Goal: Task Accomplishment & Management: Use online tool/utility

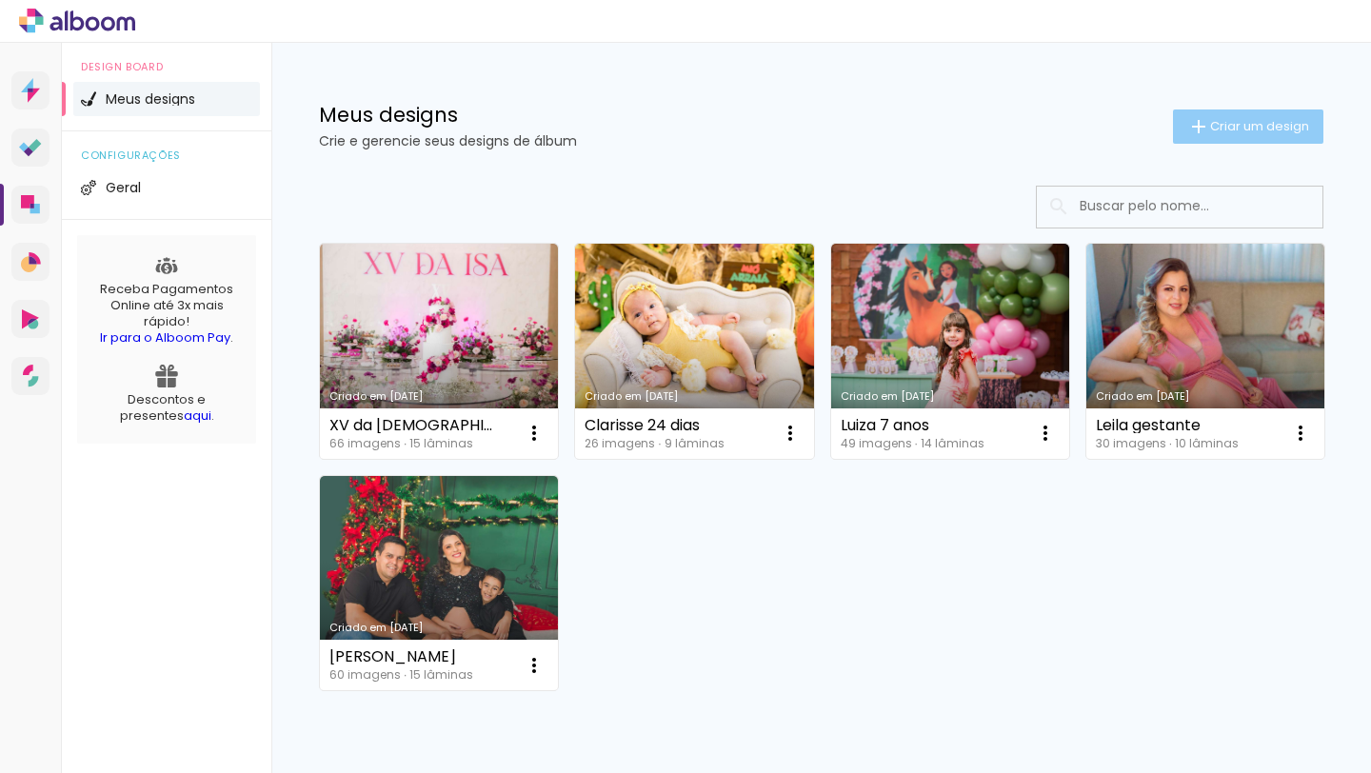
click at [1269, 127] on span "Criar um design" at bounding box center [1259, 126] width 99 height 12
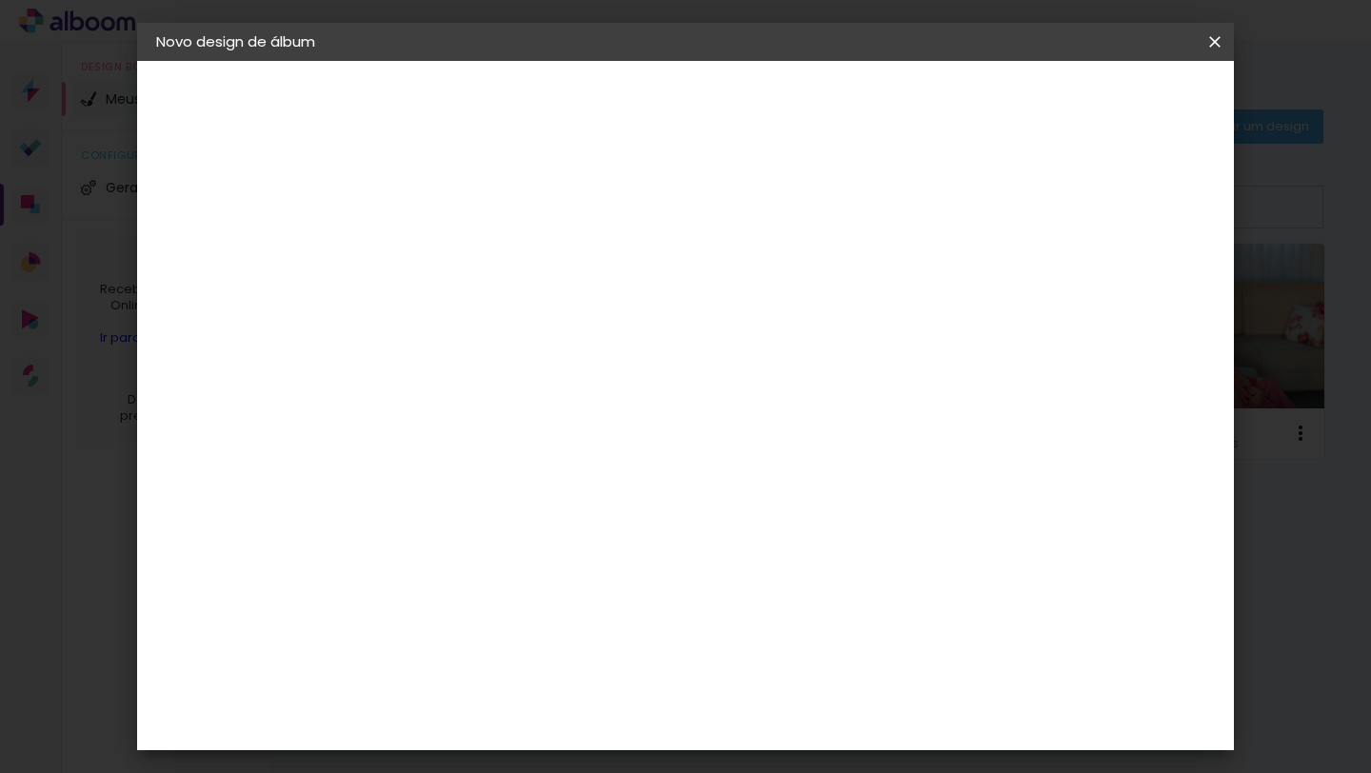
click at [468, 264] on input at bounding box center [468, 256] width 0 height 30
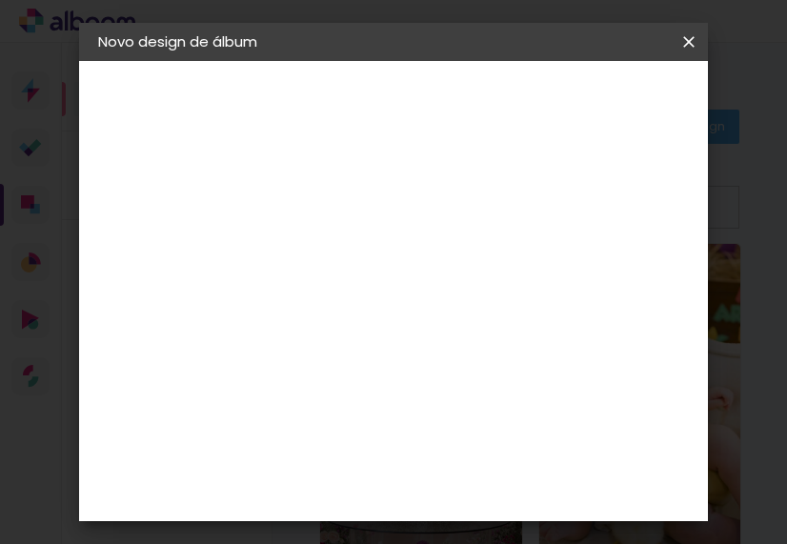
scroll to position [0, 1]
type input "[PERSON_NAME] 15 anos"
type paper-input "[PERSON_NAME] 15 anos"
click at [0, 0] on slot "Avançar" at bounding box center [0, 0] width 0 height 0
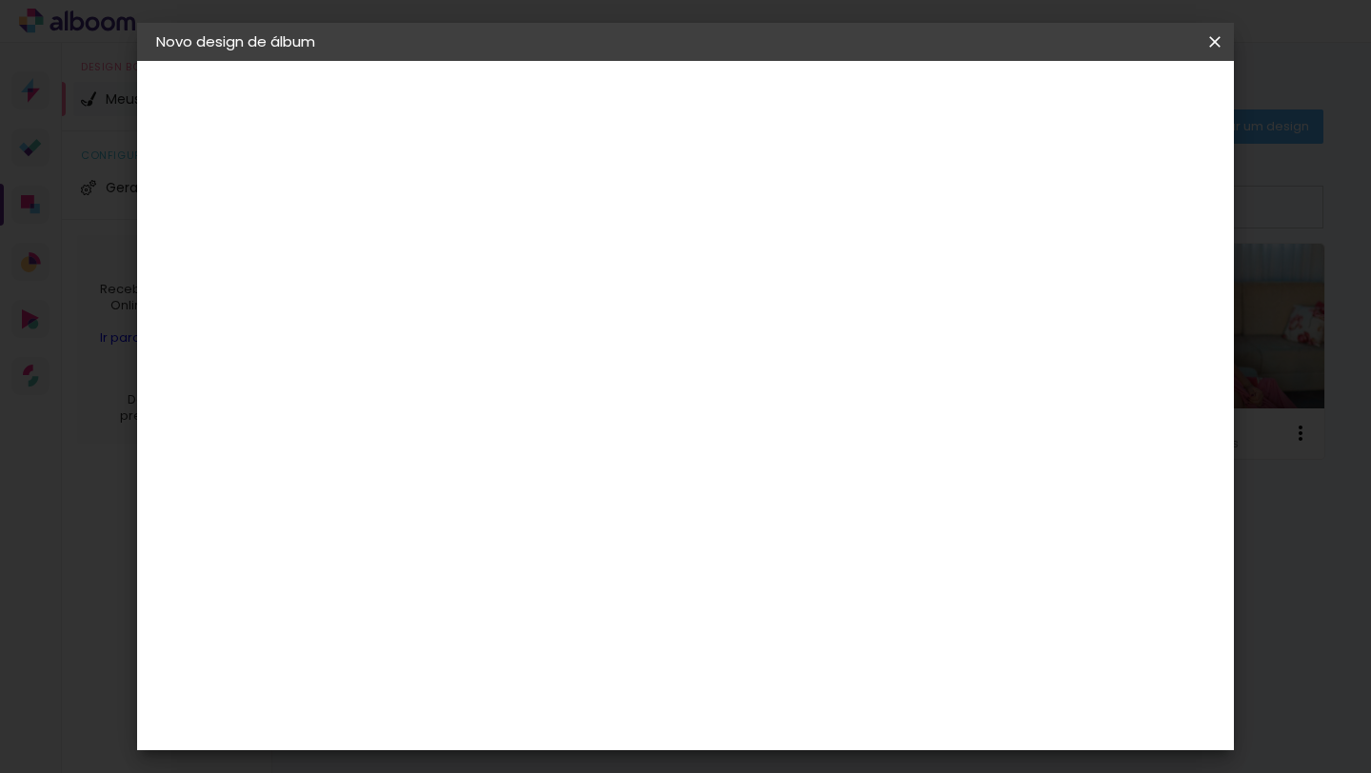
scroll to position [2924, 0]
click at [824, 90] on paper-button "Avançar" at bounding box center [776, 101] width 93 height 32
click at [542, 324] on input "text" at bounding box center [505, 332] width 74 height 30
click at [828, 359] on paper-item "Vincada" at bounding box center [809, 354] width 381 height 38
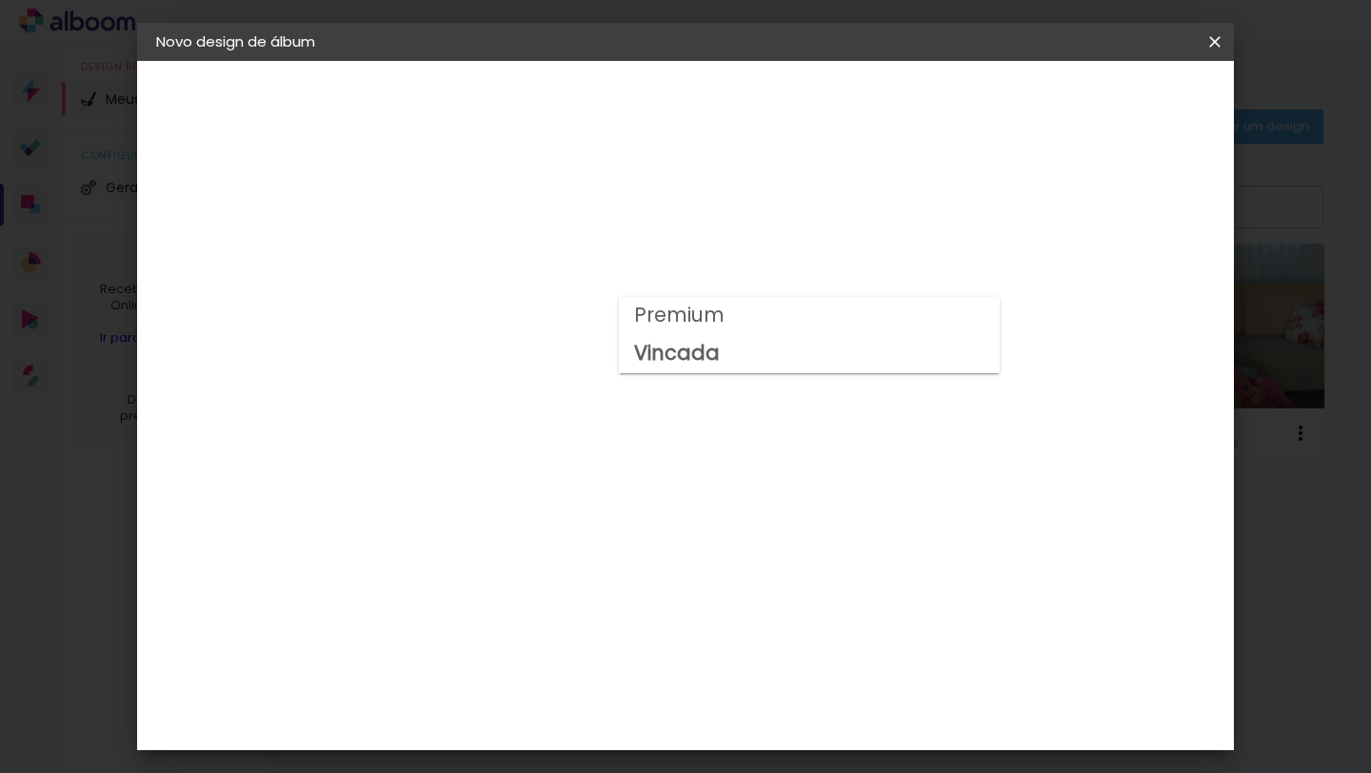
type input "Vincada"
click at [596, 431] on span "25 × 60" at bounding box center [552, 456] width 89 height 50
click at [0, 0] on slot "Avançar" at bounding box center [0, 0] width 0 height 0
click at [1110, 106] on span "Iniciar design" at bounding box center [1067, 100] width 87 height 13
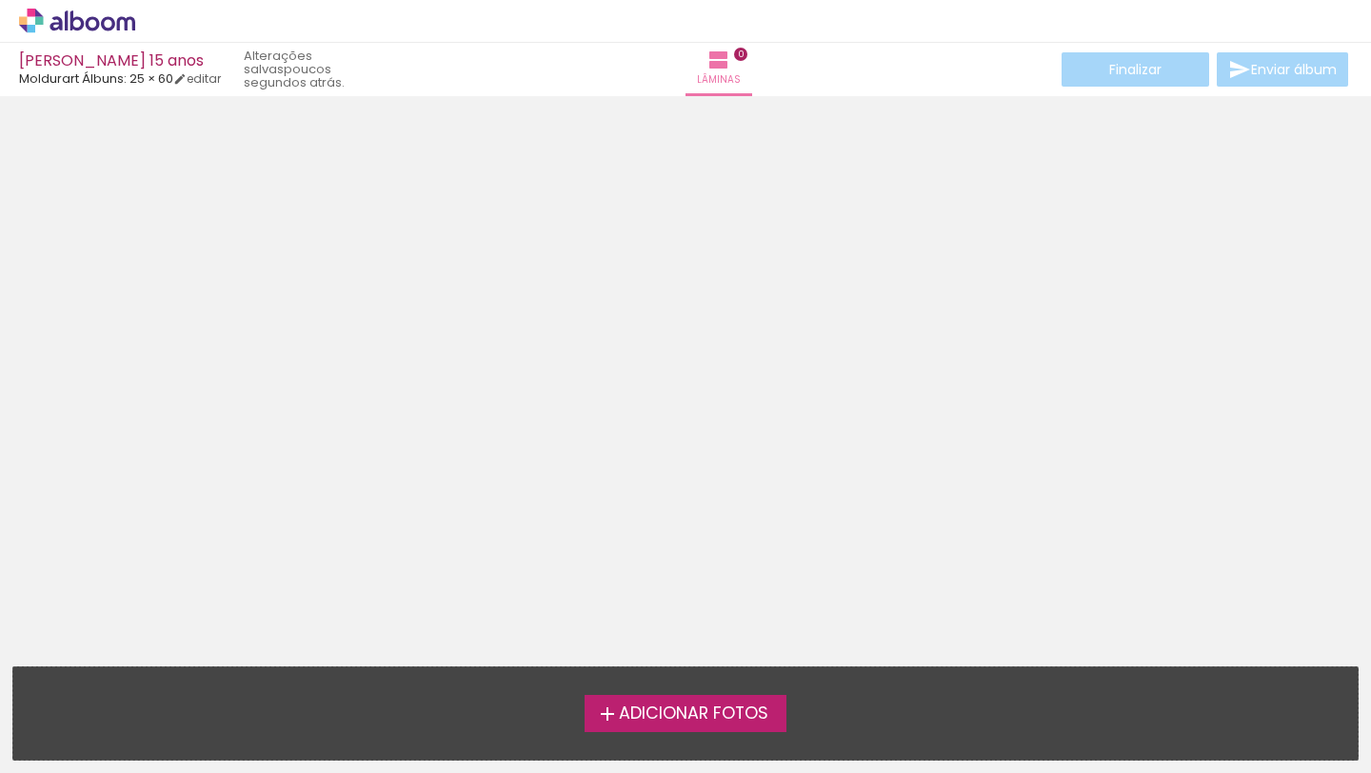
scroll to position [4, 0]
click at [596, 714] on iron-icon at bounding box center [607, 714] width 23 height 23
click at [0, 0] on input "file" at bounding box center [0, 0] width 0 height 0
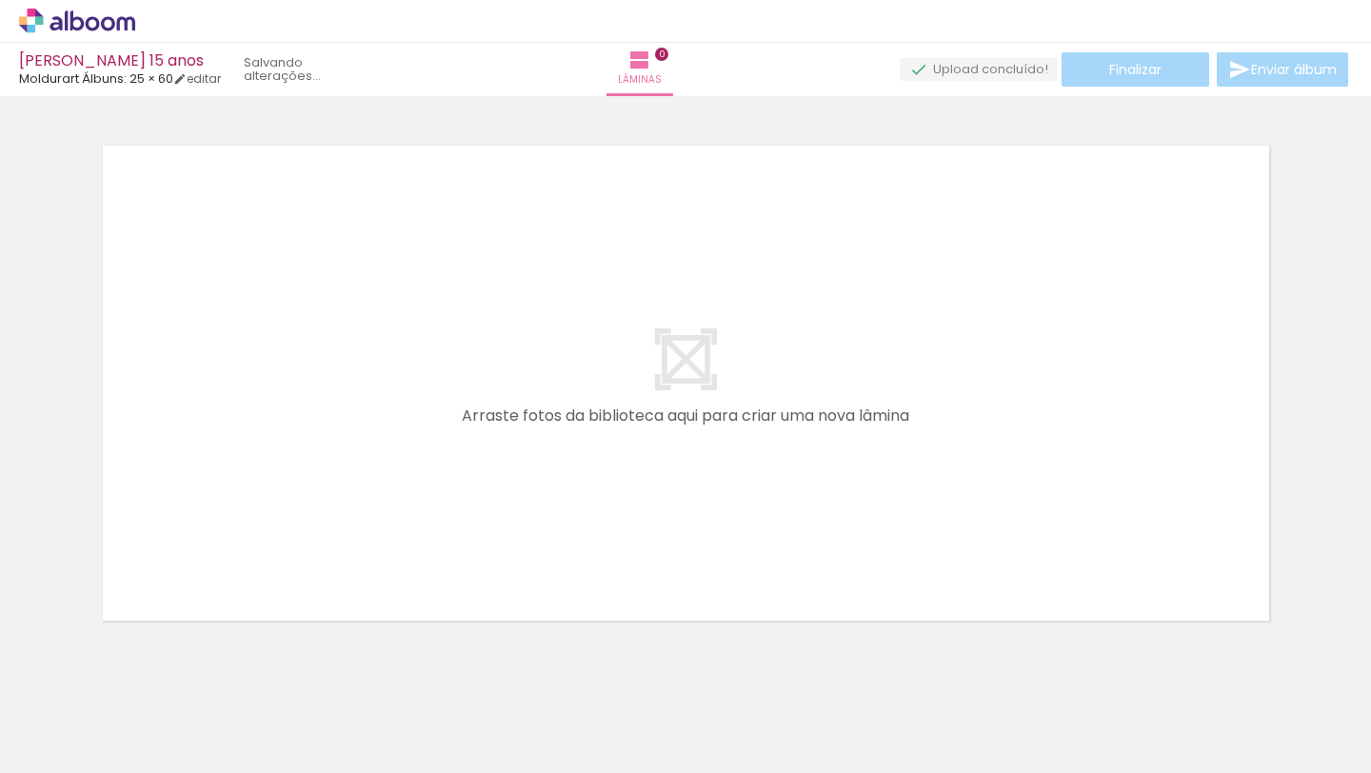
scroll to position [24, 0]
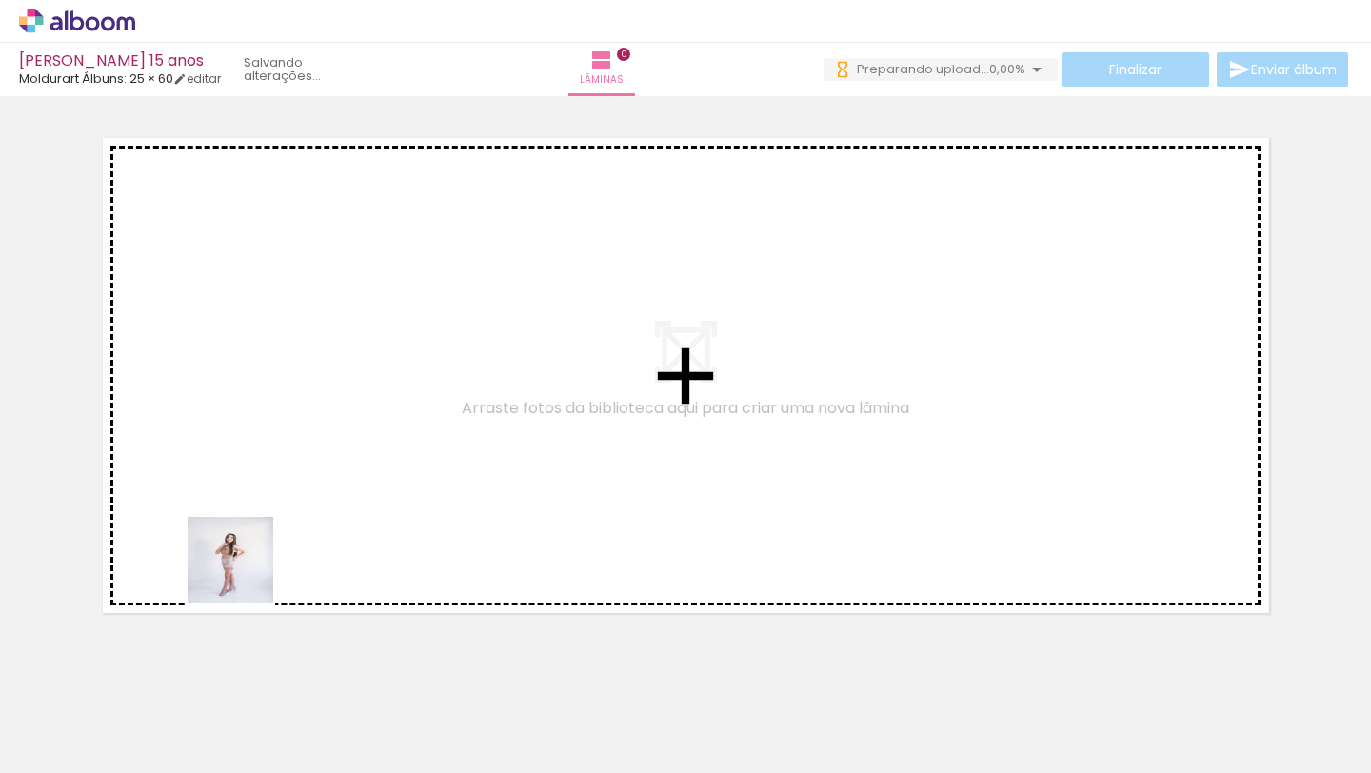
drag, startPoint x: 177, startPoint y: 731, endPoint x: 290, endPoint y: 724, distance: 112.6
click at [255, 524] on quentale-workspace at bounding box center [685, 386] width 1371 height 773
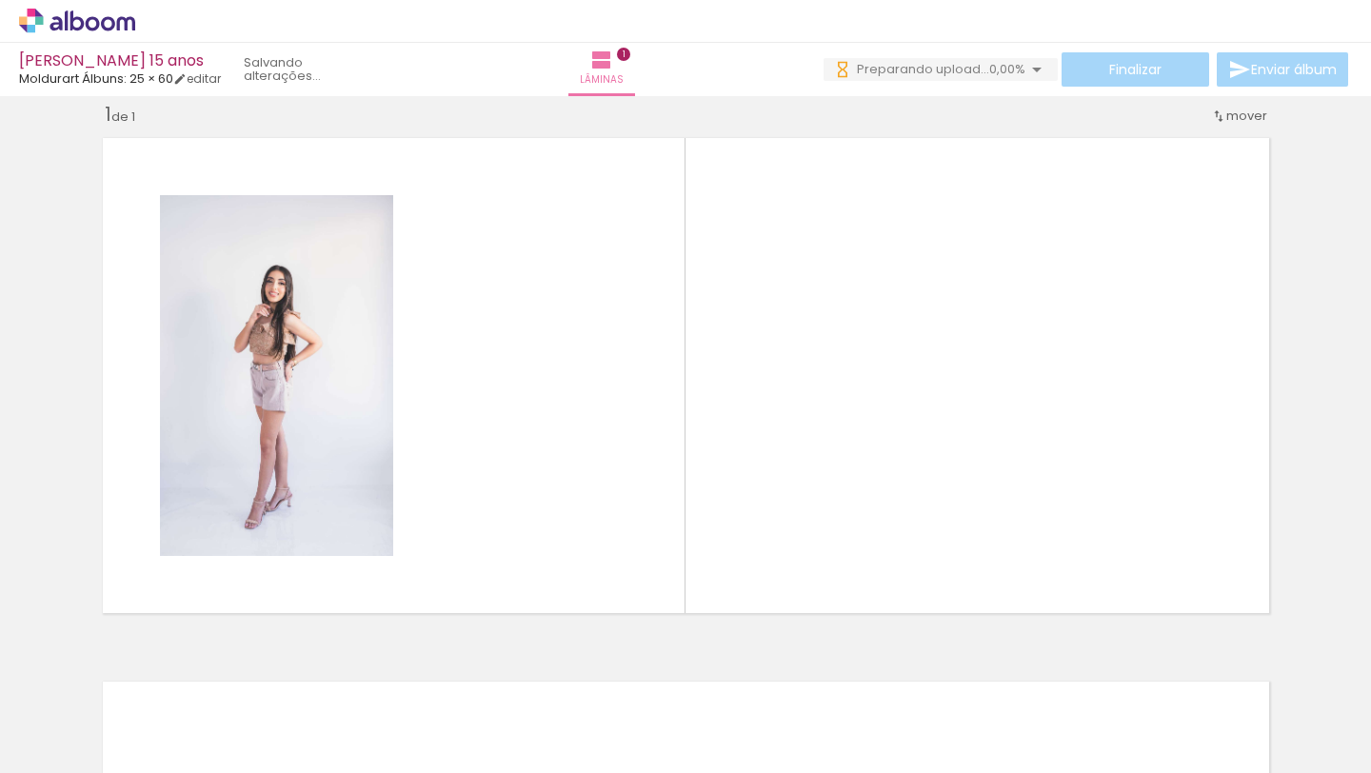
drag, startPoint x: 307, startPoint y: 720, endPoint x: 453, endPoint y: 637, distance: 168.4
click at [454, 549] on quentale-workspace at bounding box center [685, 386] width 1371 height 773
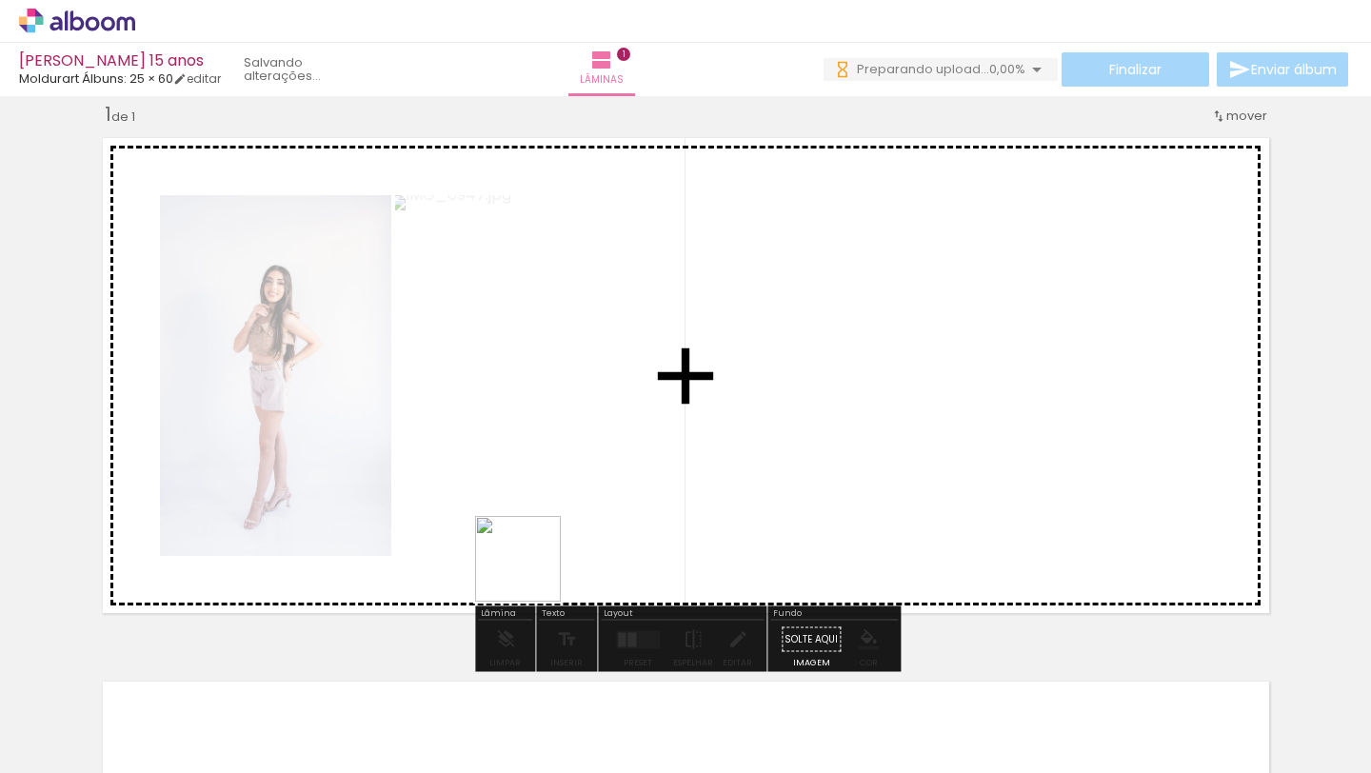
drag, startPoint x: 417, startPoint y: 730, endPoint x: 501, endPoint y: 685, distance: 95.5
click at [532, 551] on quentale-workspace at bounding box center [685, 386] width 1371 height 773
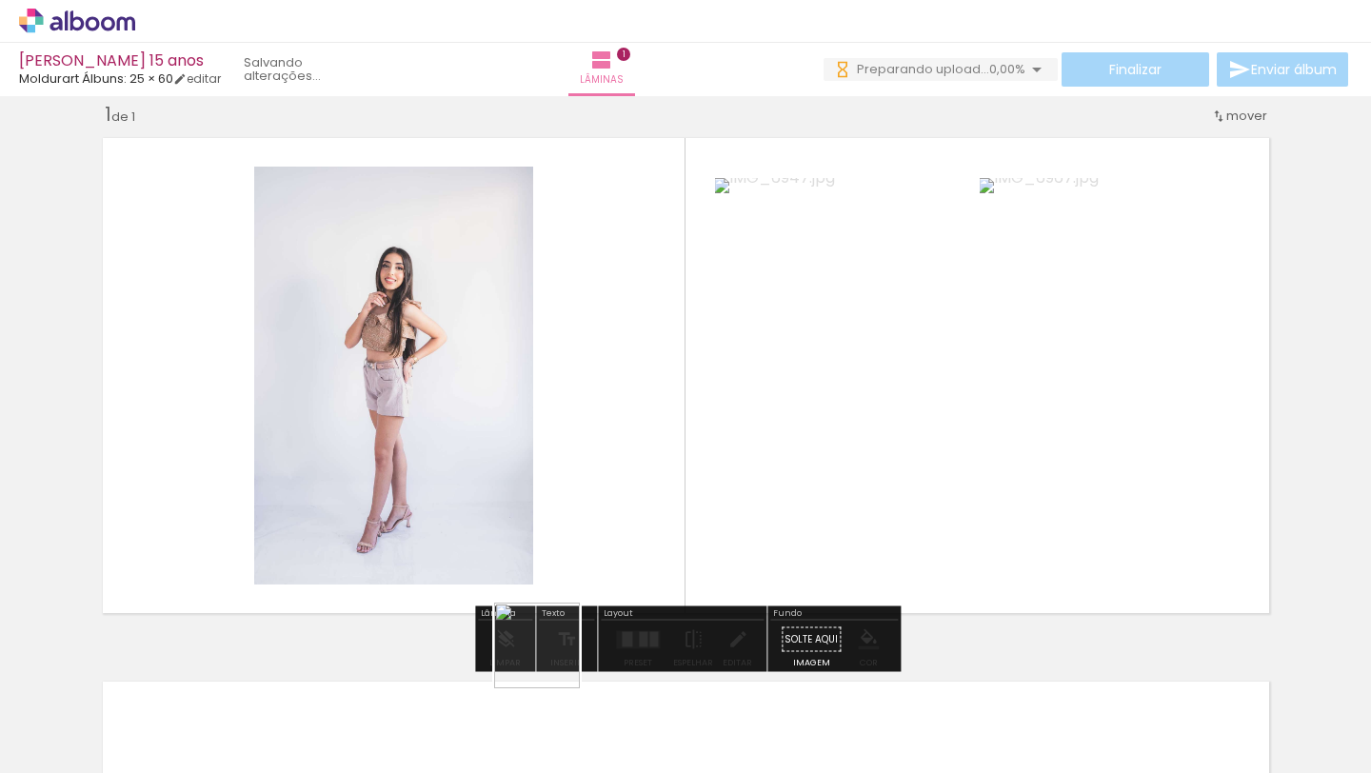
drag, startPoint x: 523, startPoint y: 717, endPoint x: 586, endPoint y: 685, distance: 70.7
click at [557, 550] on quentale-workspace at bounding box center [685, 386] width 1371 height 773
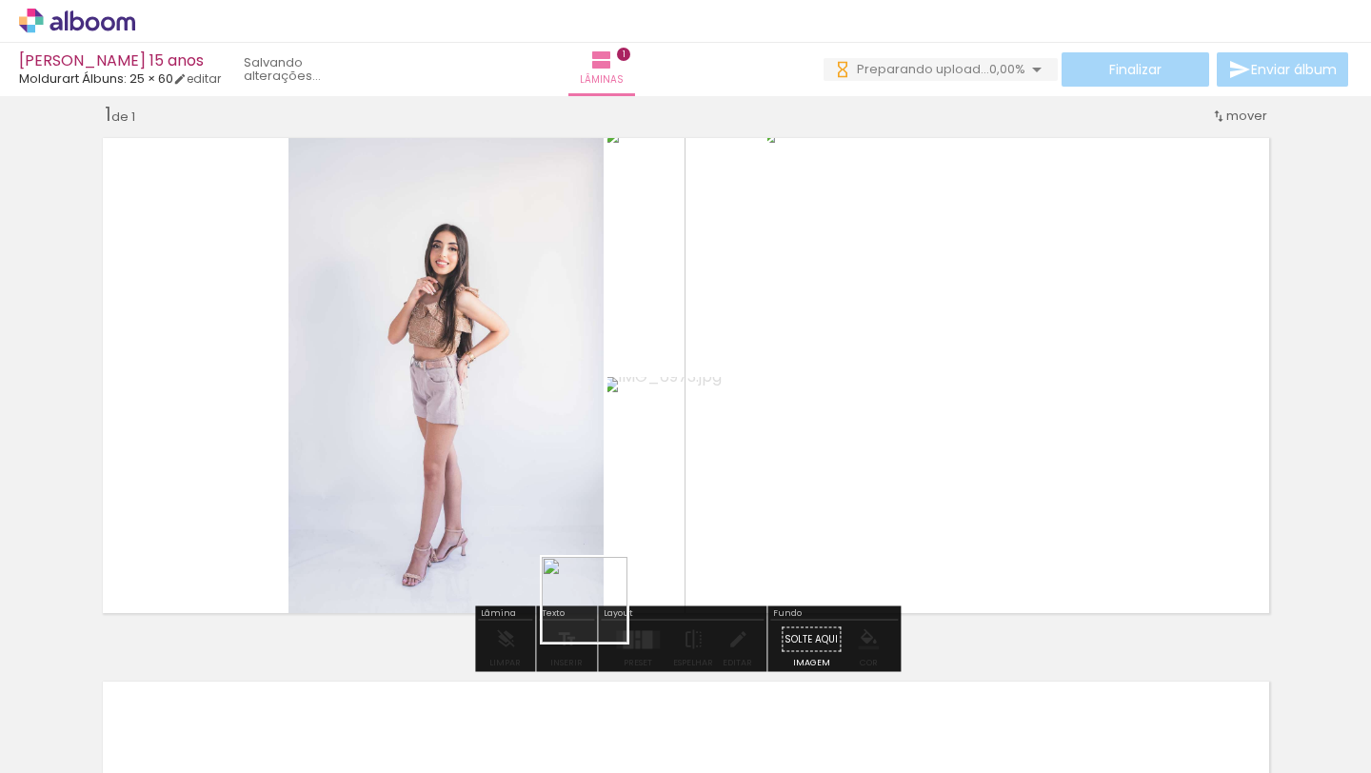
drag, startPoint x: 616, startPoint y: 709, endPoint x: 577, endPoint y: 525, distance: 188.8
click at [578, 526] on quentale-workspace at bounding box center [685, 386] width 1371 height 773
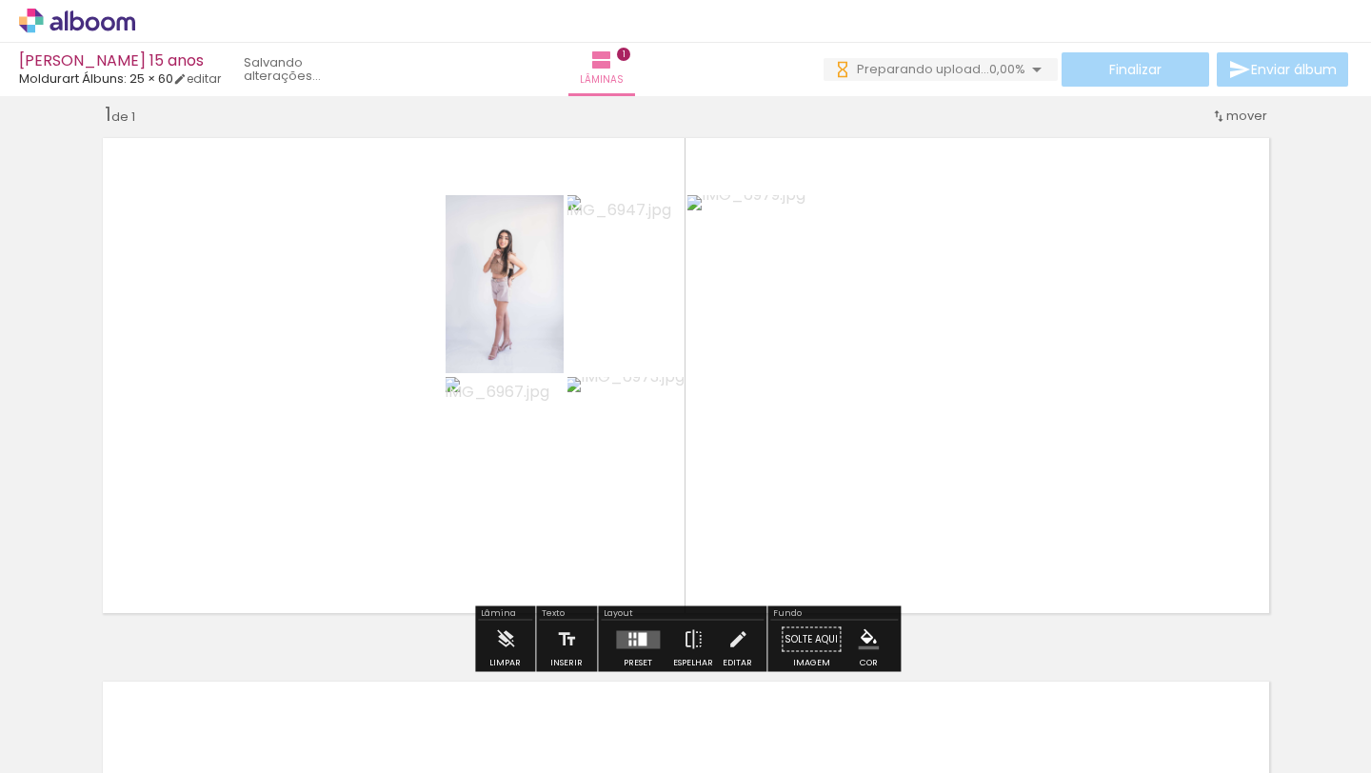
scroll to position [0, 0]
click at [629, 641] on div at bounding box center [630, 643] width 3 height 6
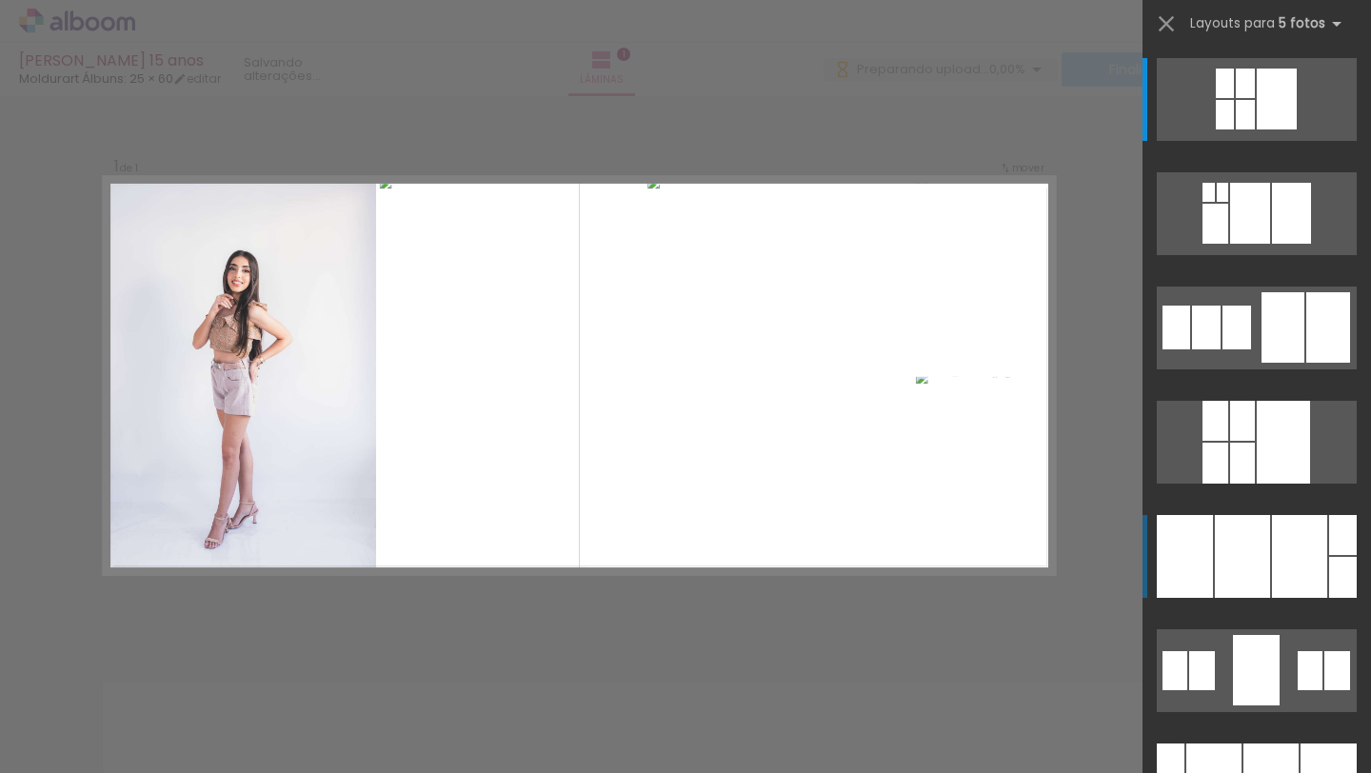
click at [1257, 566] on div at bounding box center [1242, 556] width 55 height 83
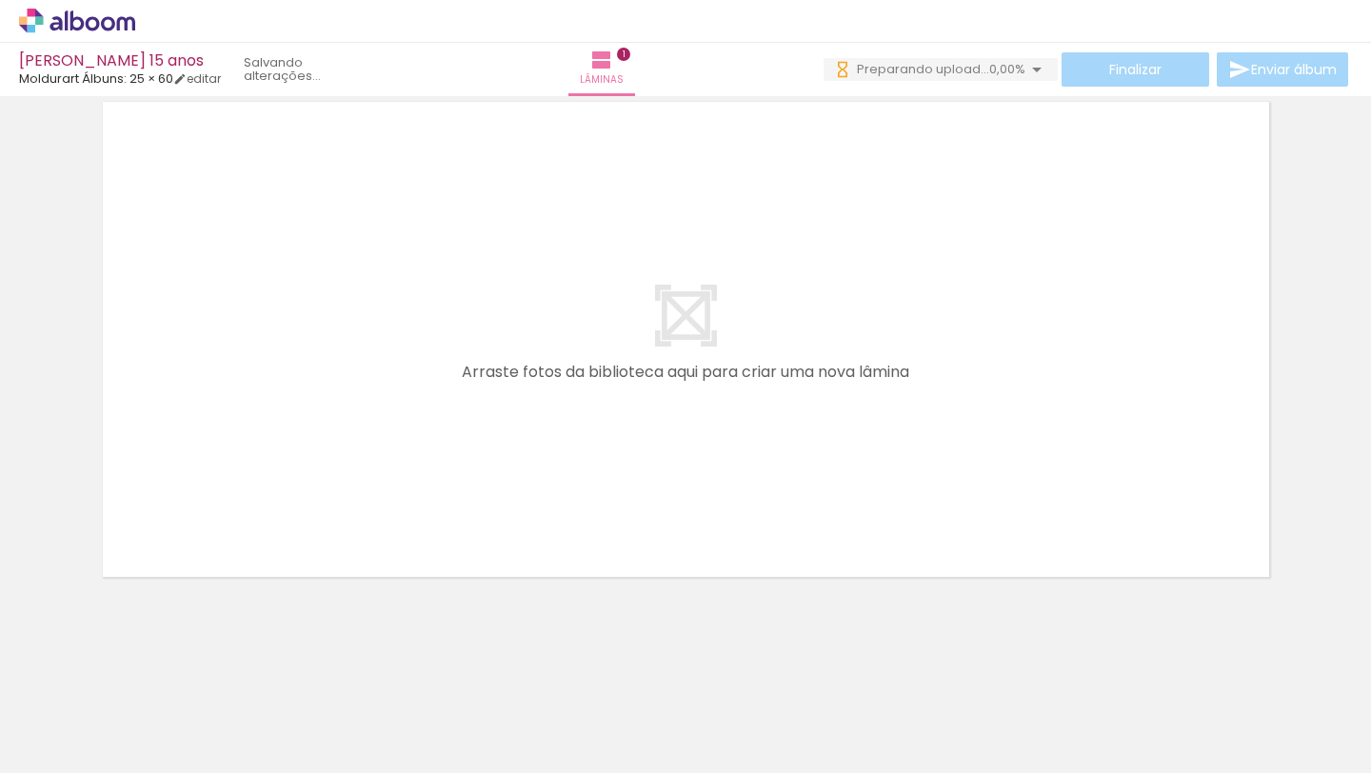
scroll to position [0, 813]
drag, startPoint x: 377, startPoint y: 697, endPoint x: 389, endPoint y: 566, distance: 131.9
click at [386, 571] on quentale-workspace at bounding box center [685, 386] width 1371 height 773
drag, startPoint x: 379, startPoint y: 700, endPoint x: 425, endPoint y: 470, distance: 235.0
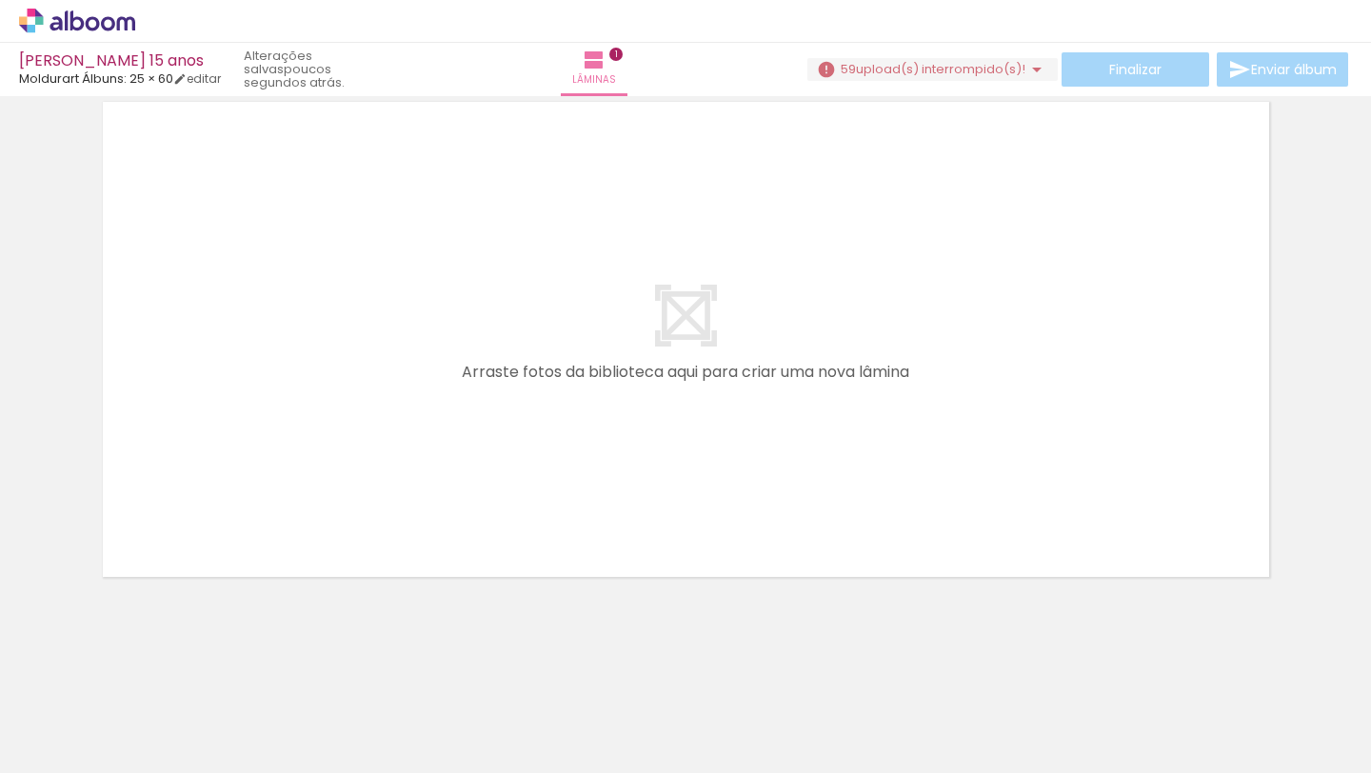
click at [425, 470] on quentale-workspace at bounding box center [685, 386] width 1371 height 773
click at [156, 718] on iron-horizontal-list at bounding box center [137, 713] width 38 height 119
click at [842, 67] on span "59" at bounding box center [848, 69] width 15 height 18
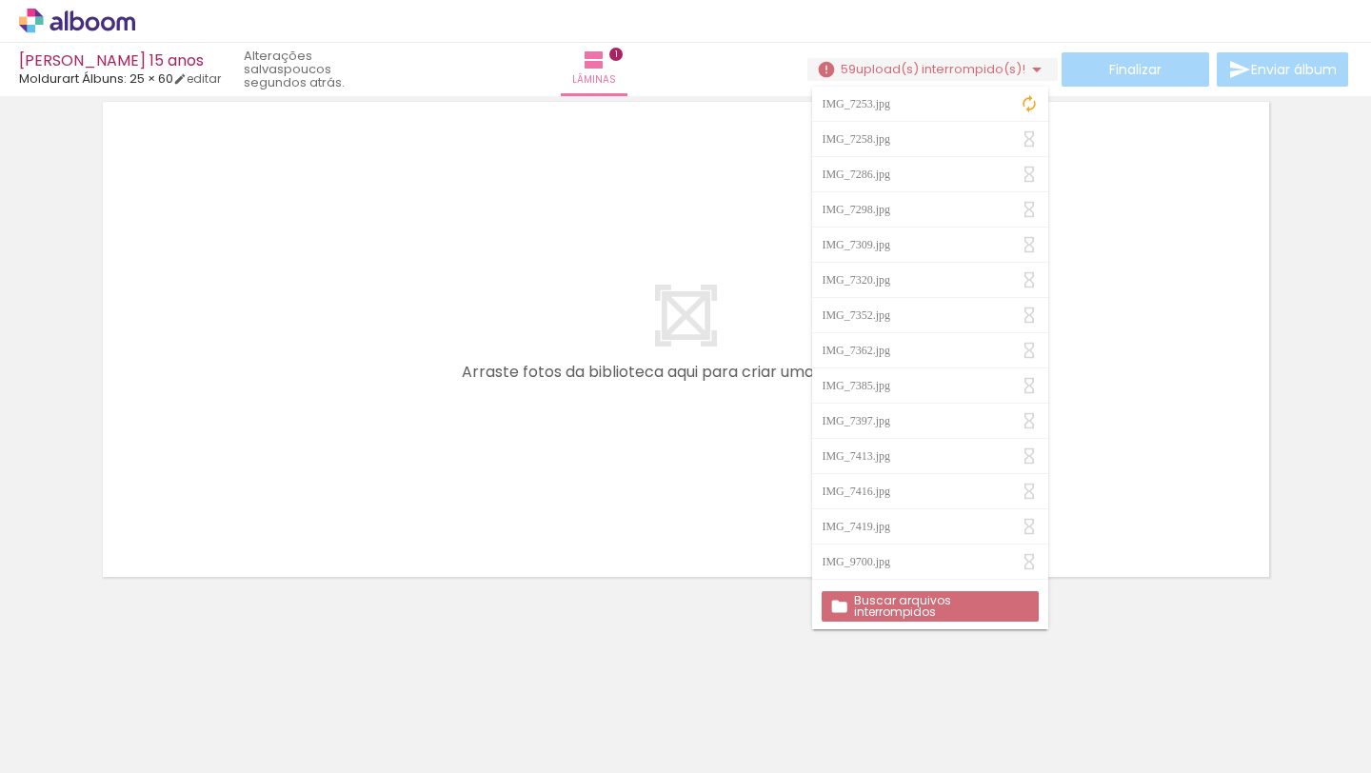
click at [0, 0] on slot "Buscar arquivos interrompidos" at bounding box center [0, 0] width 0 height 0
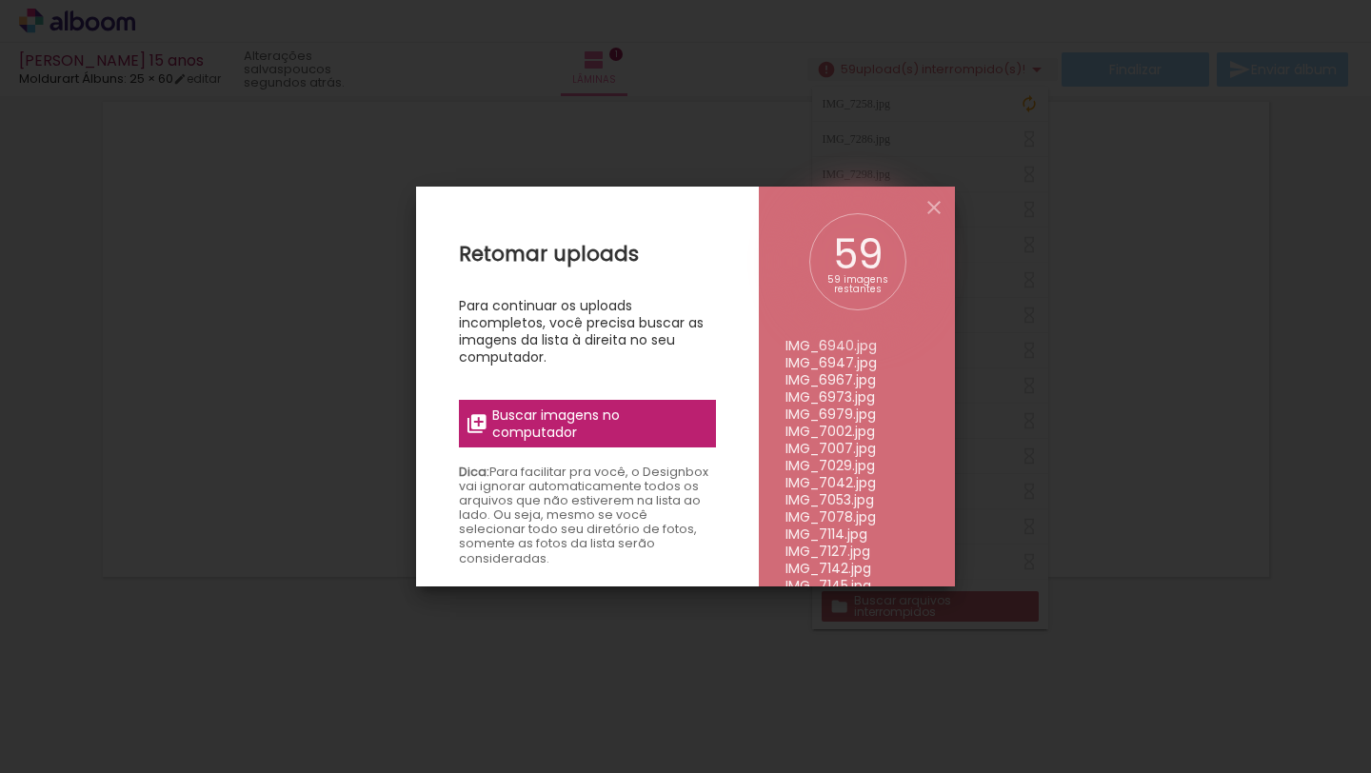
click at [629, 432] on span "Buscar imagens no computador" at bounding box center [598, 424] width 212 height 34
click at [0, 0] on input "file" at bounding box center [0, 0] width 0 height 0
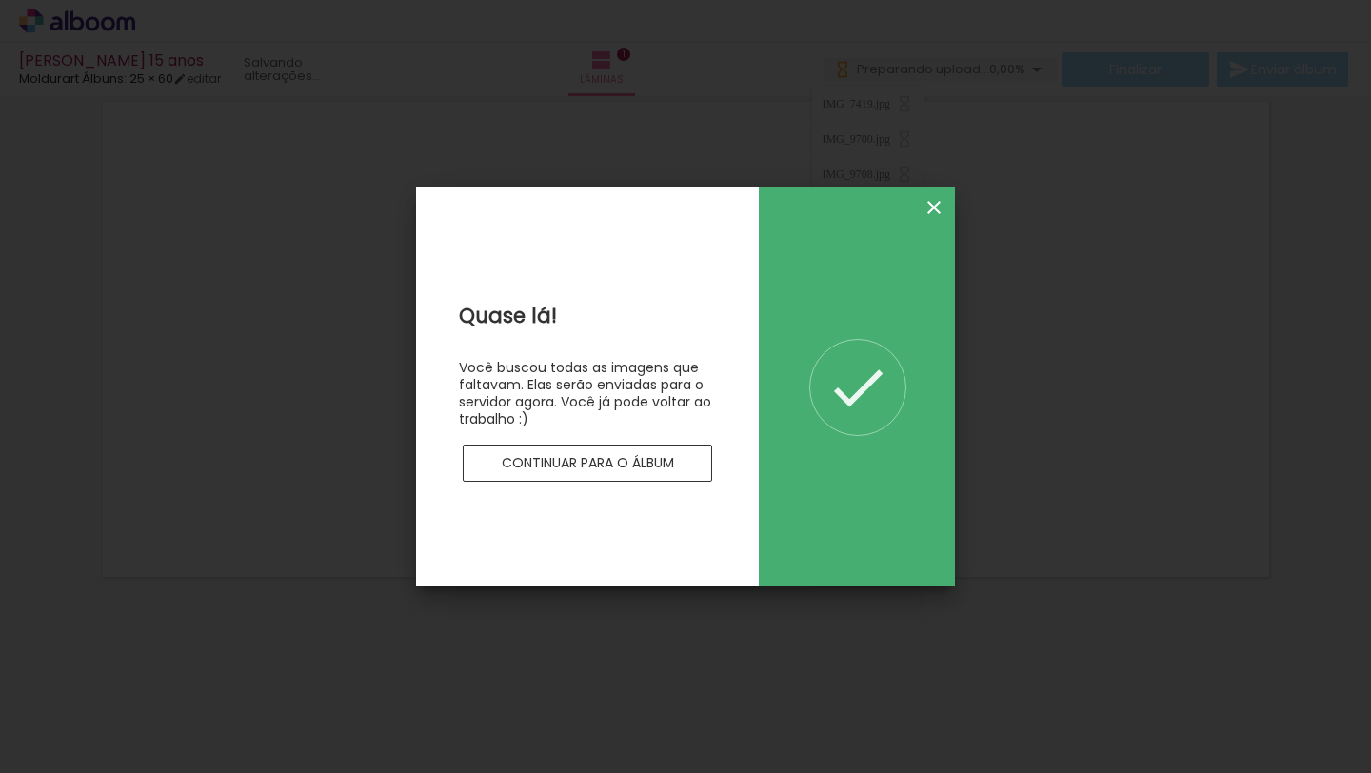
click at [929, 209] on iron-icon at bounding box center [934, 207] width 23 height 23
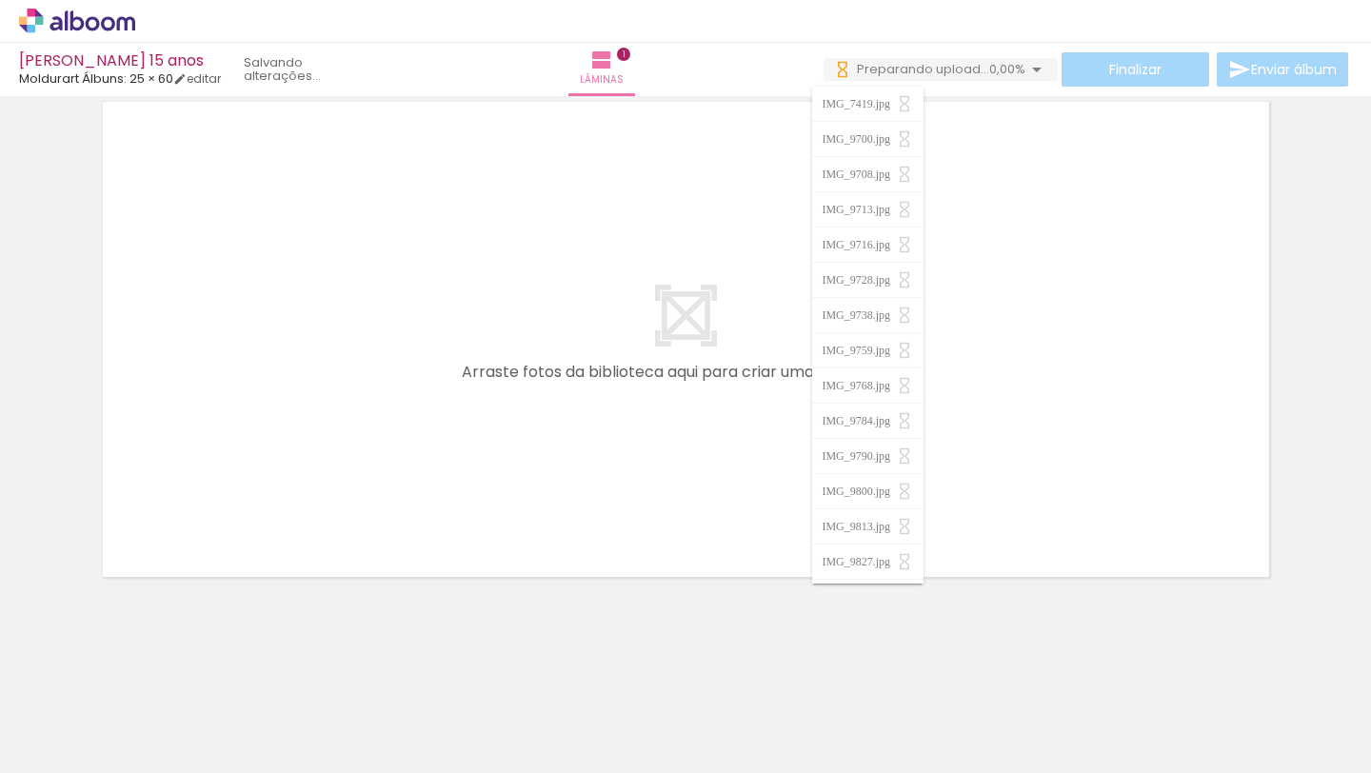
click at [298, 425] on quentale-layouter at bounding box center [686, 339] width 1188 height 496
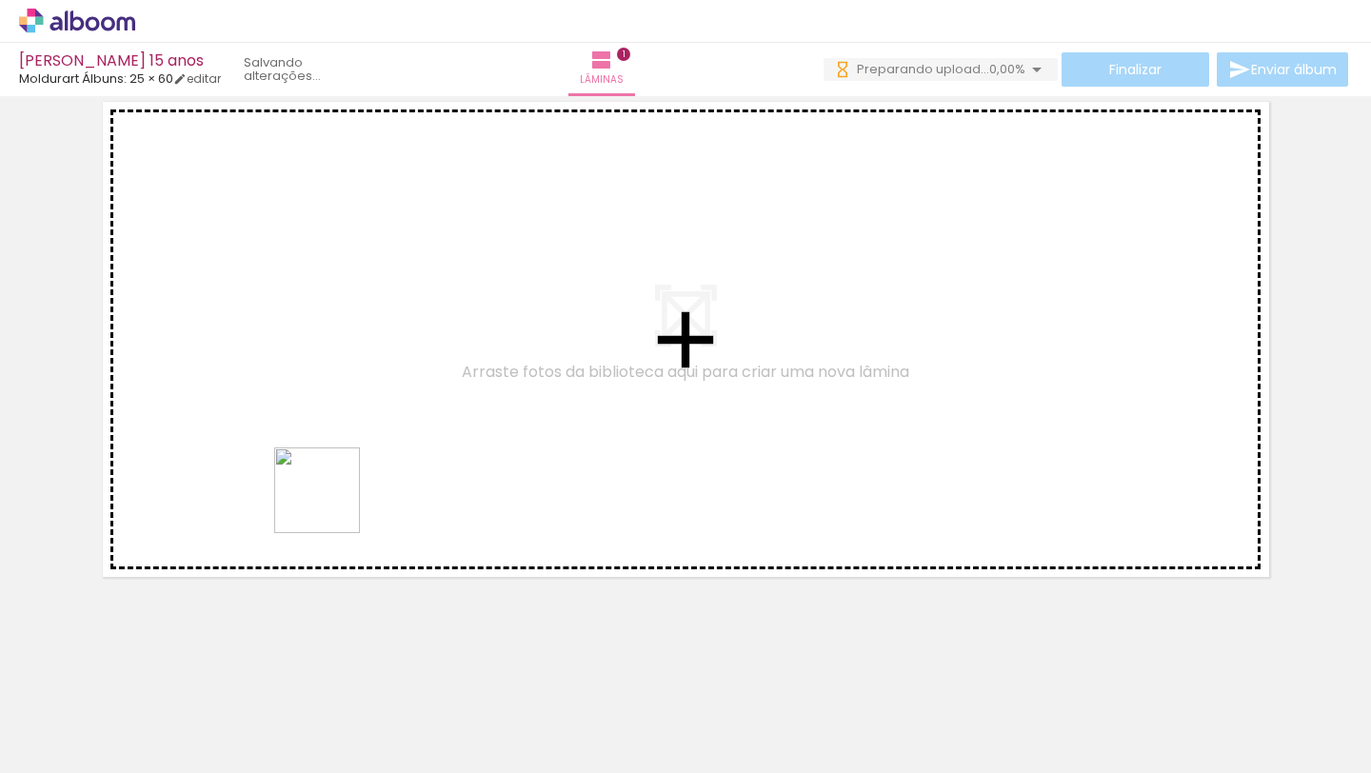
drag, startPoint x: 311, startPoint y: 722, endPoint x: 334, endPoint y: 500, distance: 223.1
click at [331, 499] on quentale-workspace at bounding box center [685, 386] width 1371 height 773
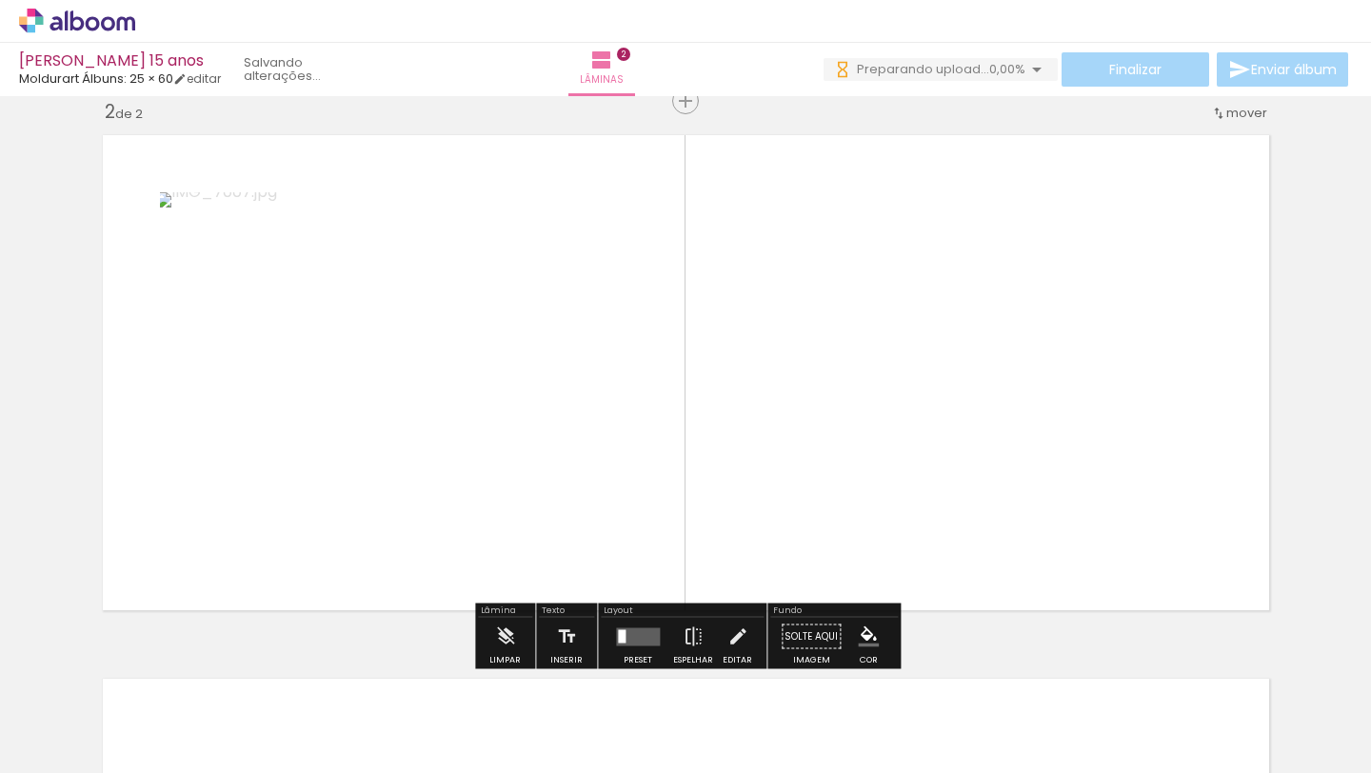
scroll to position [568, 0]
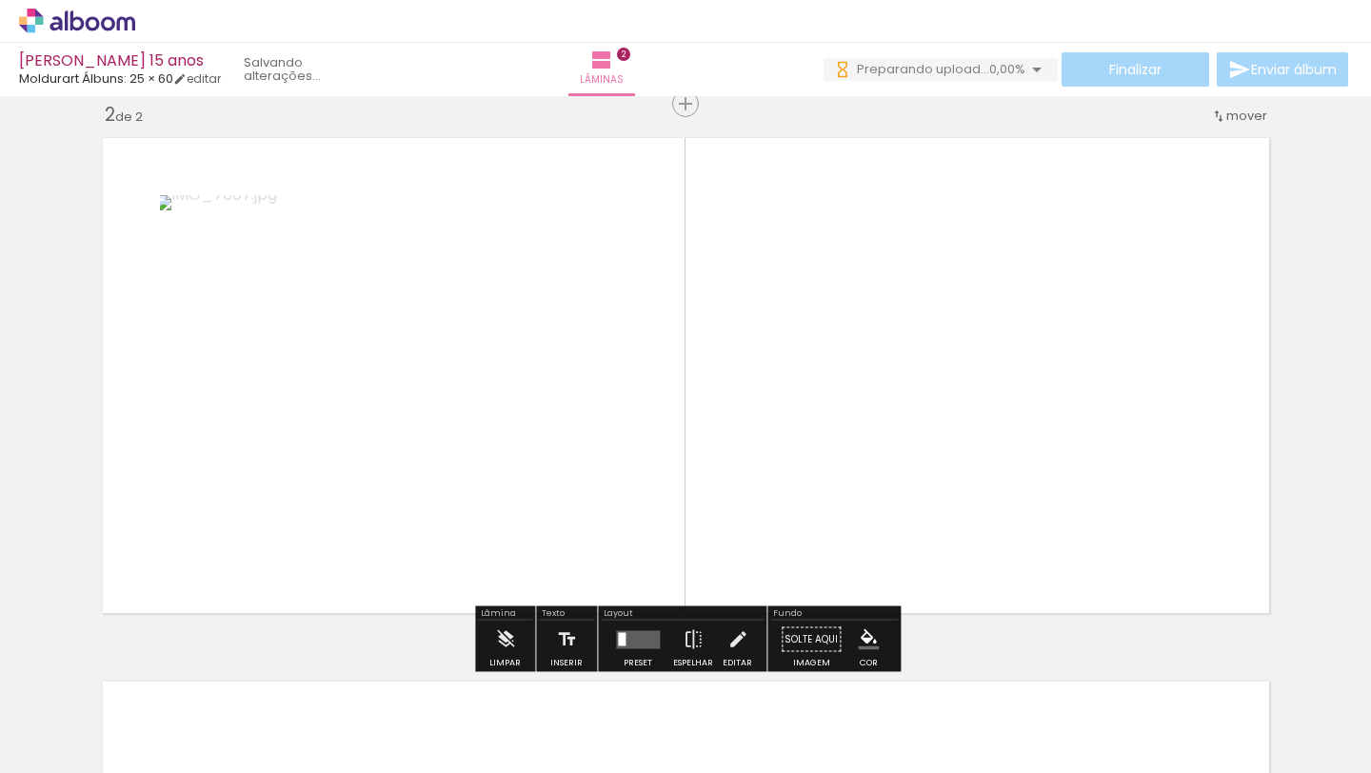
drag, startPoint x: 413, startPoint y: 705, endPoint x: 494, endPoint y: 463, distance: 255.1
click at [494, 463] on quentale-workspace at bounding box center [685, 386] width 1371 height 773
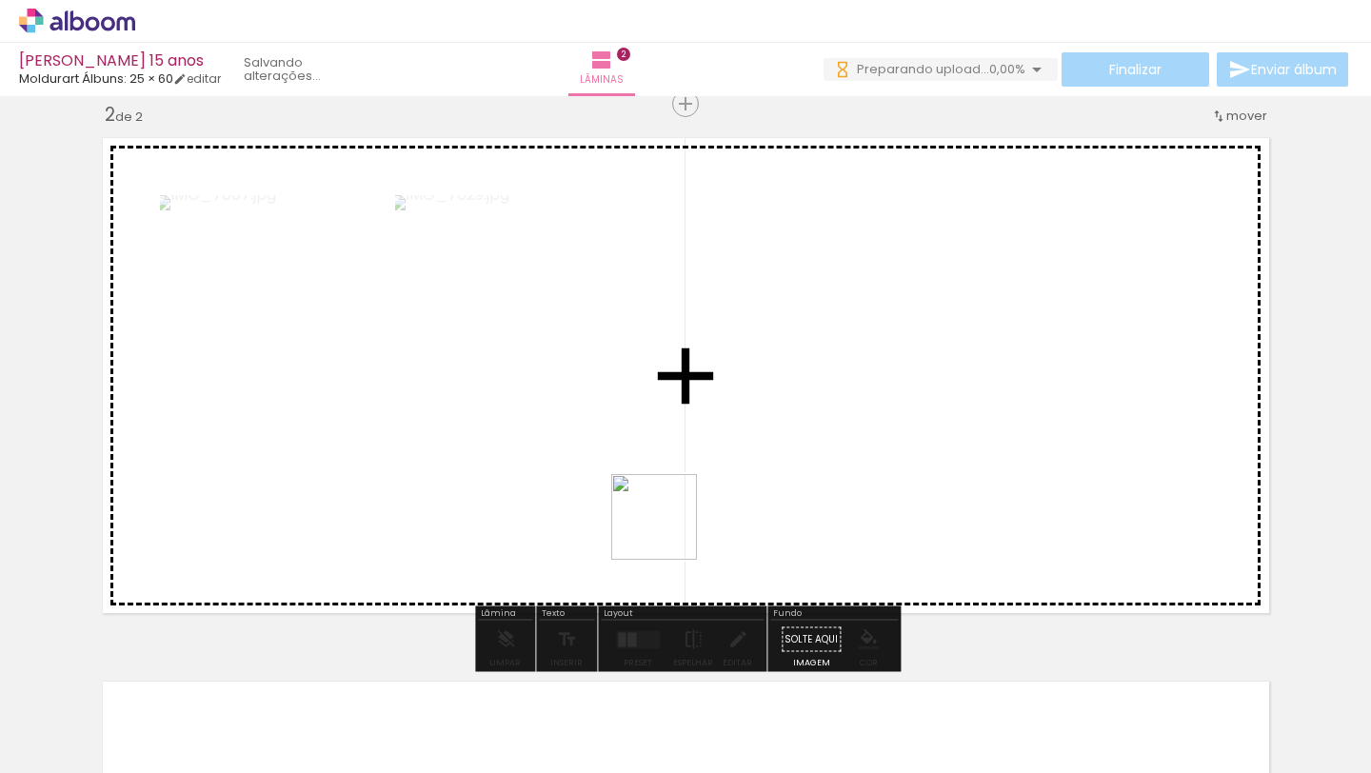
drag, startPoint x: 541, startPoint y: 719, endPoint x: 690, endPoint y: 615, distance: 182.0
click at [690, 468] on quentale-workspace at bounding box center [685, 386] width 1371 height 773
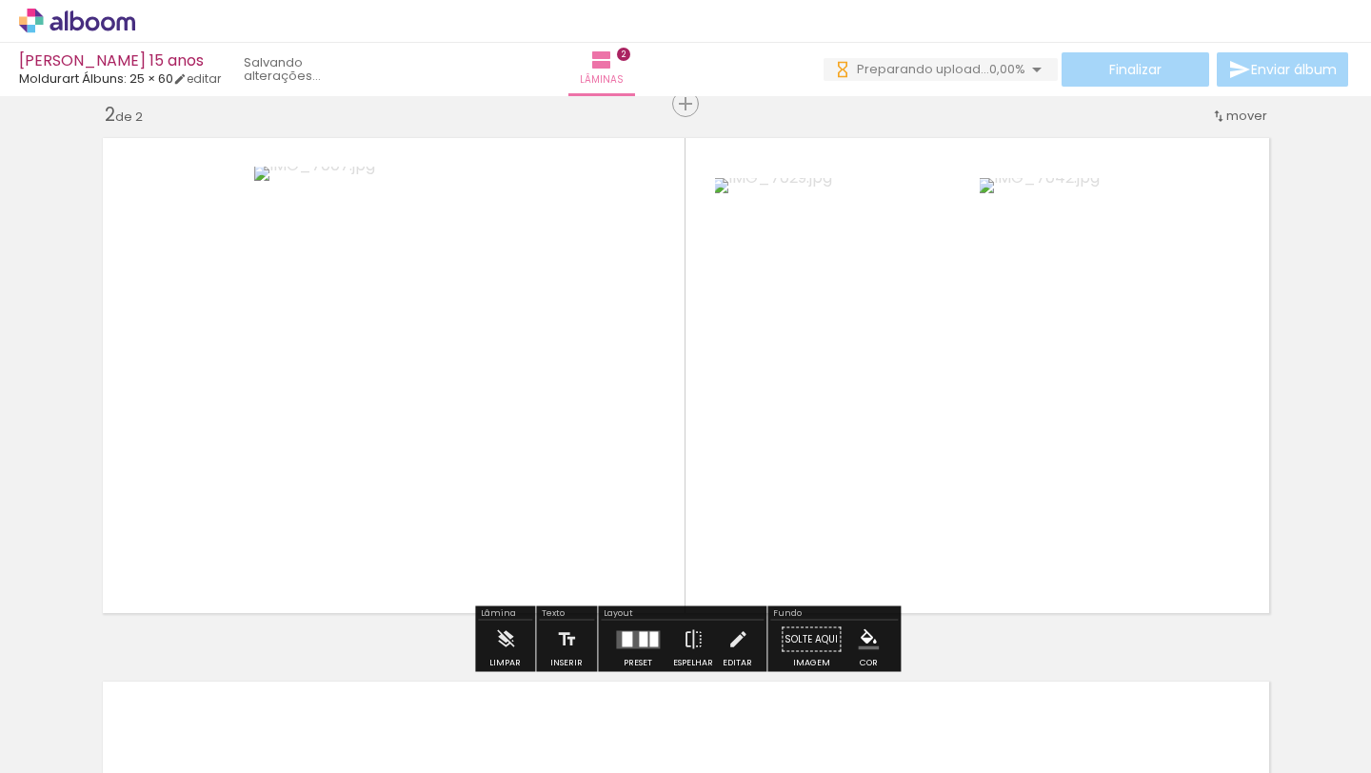
drag, startPoint x: 827, startPoint y: 717, endPoint x: 672, endPoint y: 509, distance: 258.7
click at [672, 509] on quentale-workspace at bounding box center [685, 386] width 1371 height 773
drag, startPoint x: 197, startPoint y: 728, endPoint x: 350, endPoint y: 619, distance: 187.1
click at [262, 542] on quentale-workspace at bounding box center [685, 386] width 1371 height 773
drag, startPoint x: 638, startPoint y: 720, endPoint x: 649, endPoint y: 536, distance: 184.1
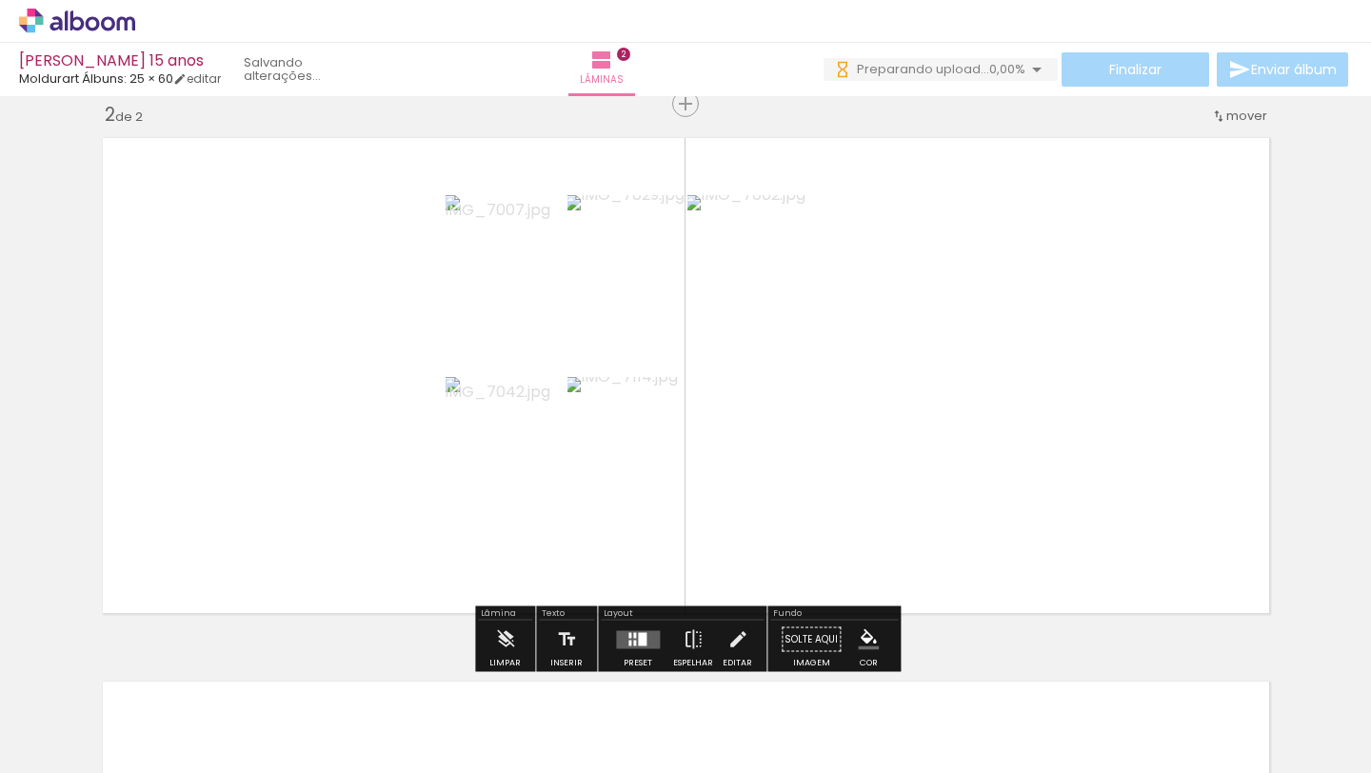
click at [649, 568] on quentale-workspace at bounding box center [685, 386] width 1371 height 773
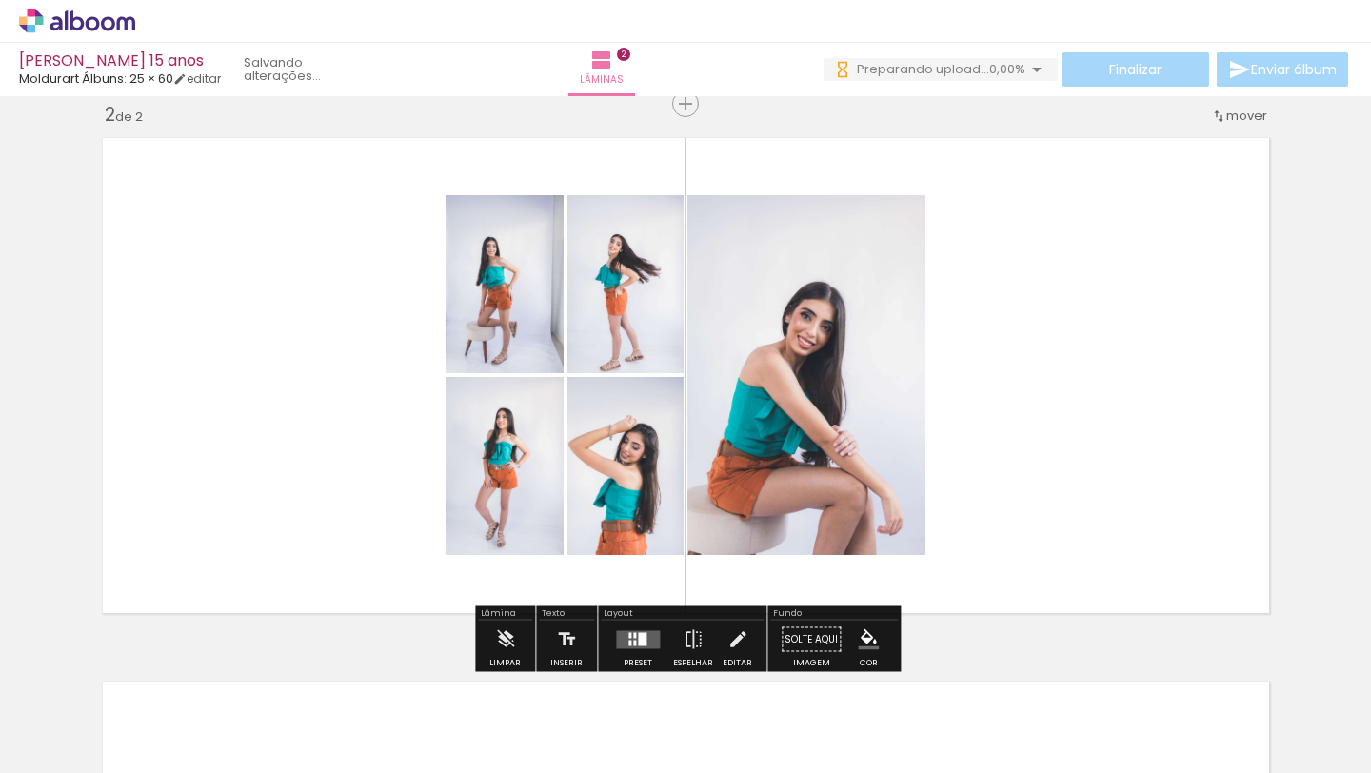
drag, startPoint x: 740, startPoint y: 731, endPoint x: 734, endPoint y: 566, distance: 165.8
click at [740, 559] on quentale-workspace at bounding box center [685, 386] width 1371 height 773
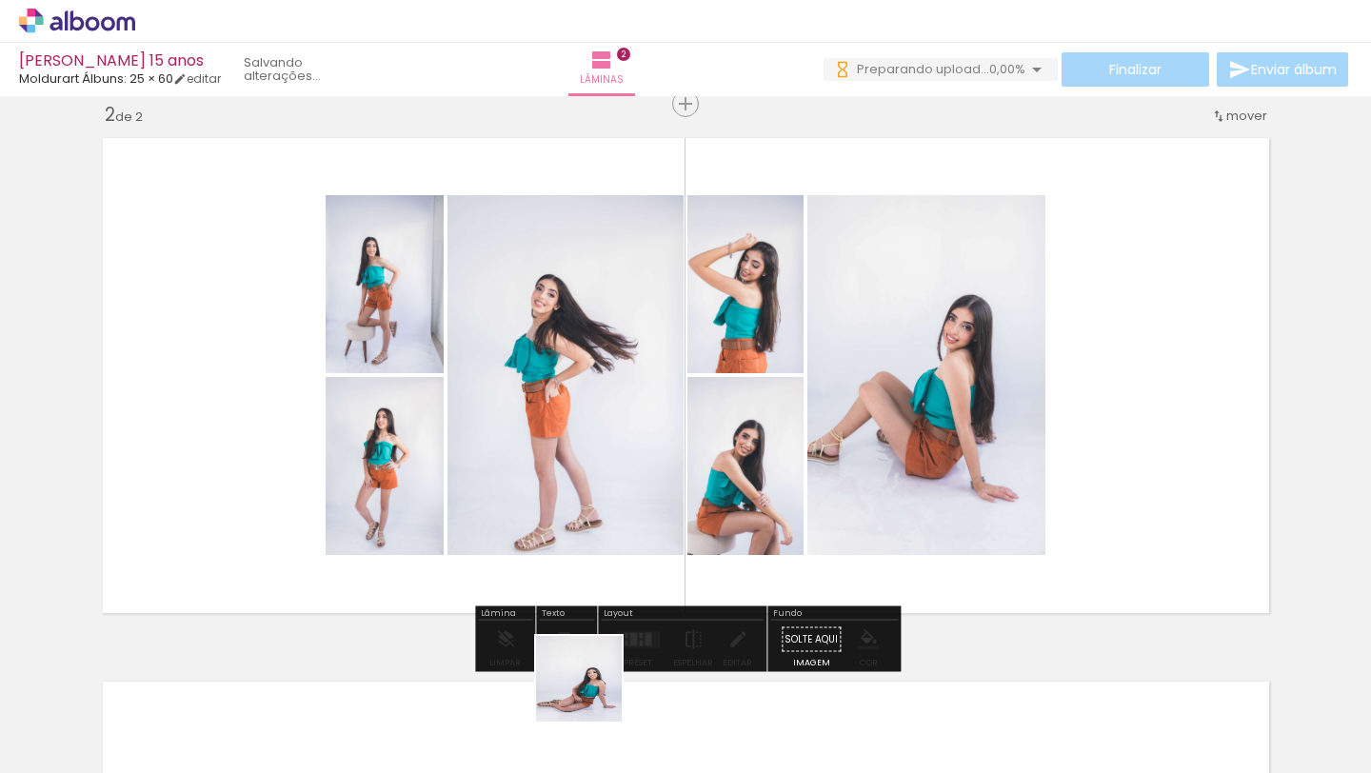
drag, startPoint x: 637, startPoint y: 723, endPoint x: 435, endPoint y: 564, distance: 257.0
click at [436, 566] on quentale-workspace at bounding box center [685, 386] width 1371 height 773
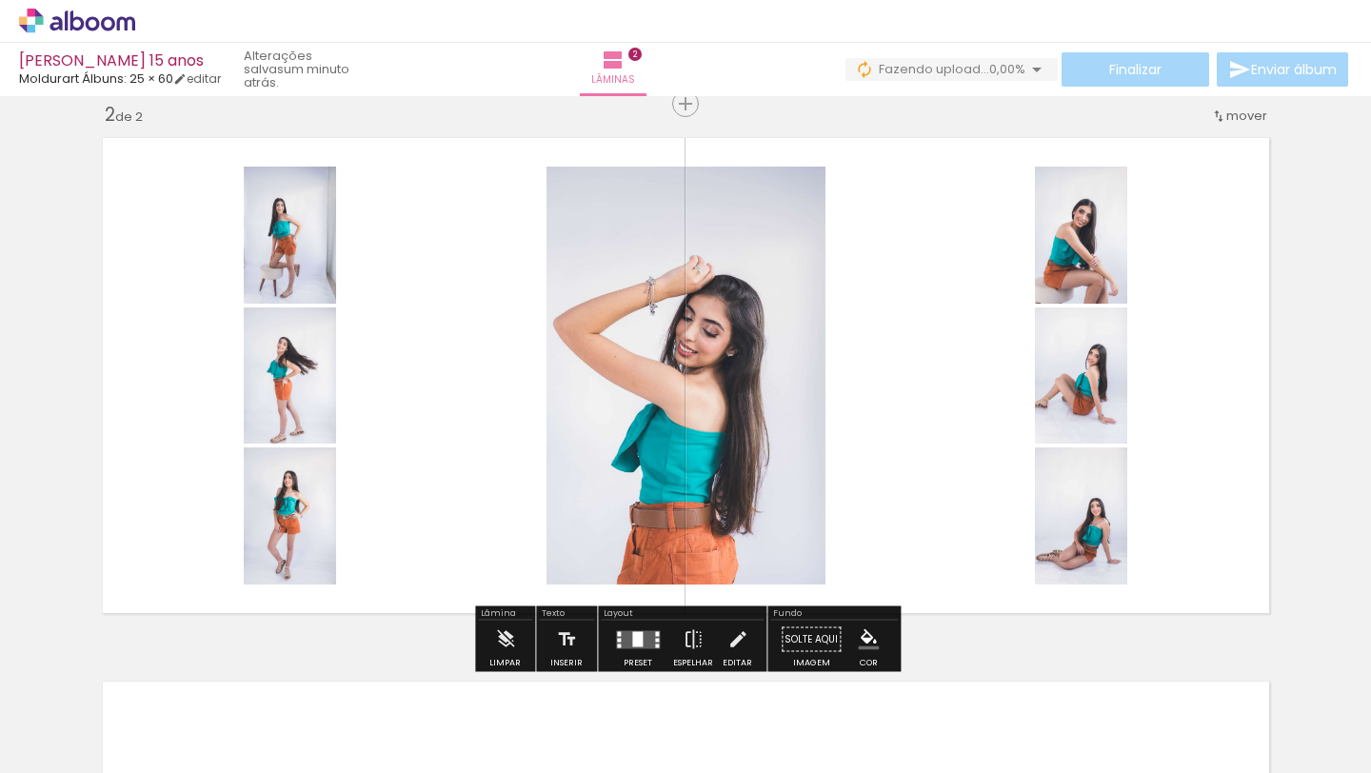
click at [626, 633] on quentale-layouter at bounding box center [638, 639] width 44 height 18
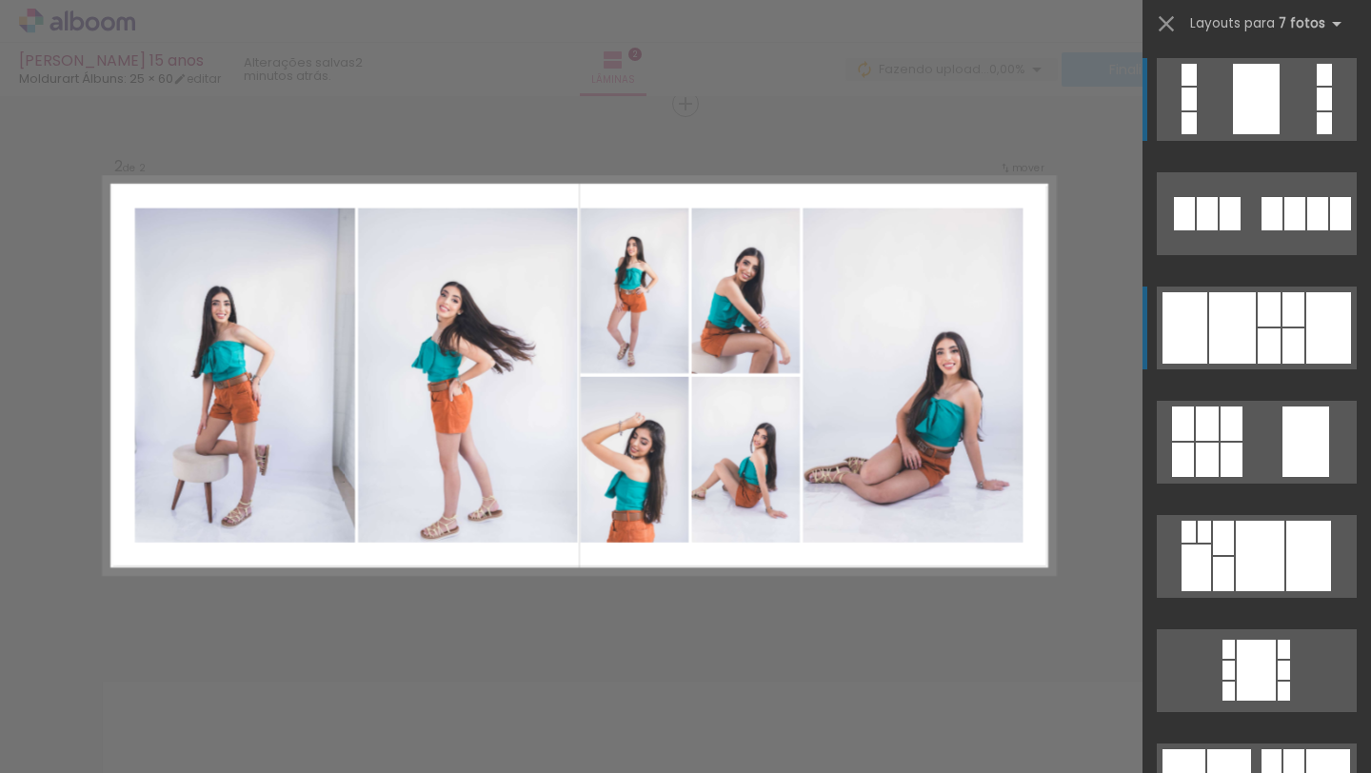
click at [1197, 110] on div at bounding box center [1189, 99] width 15 height 23
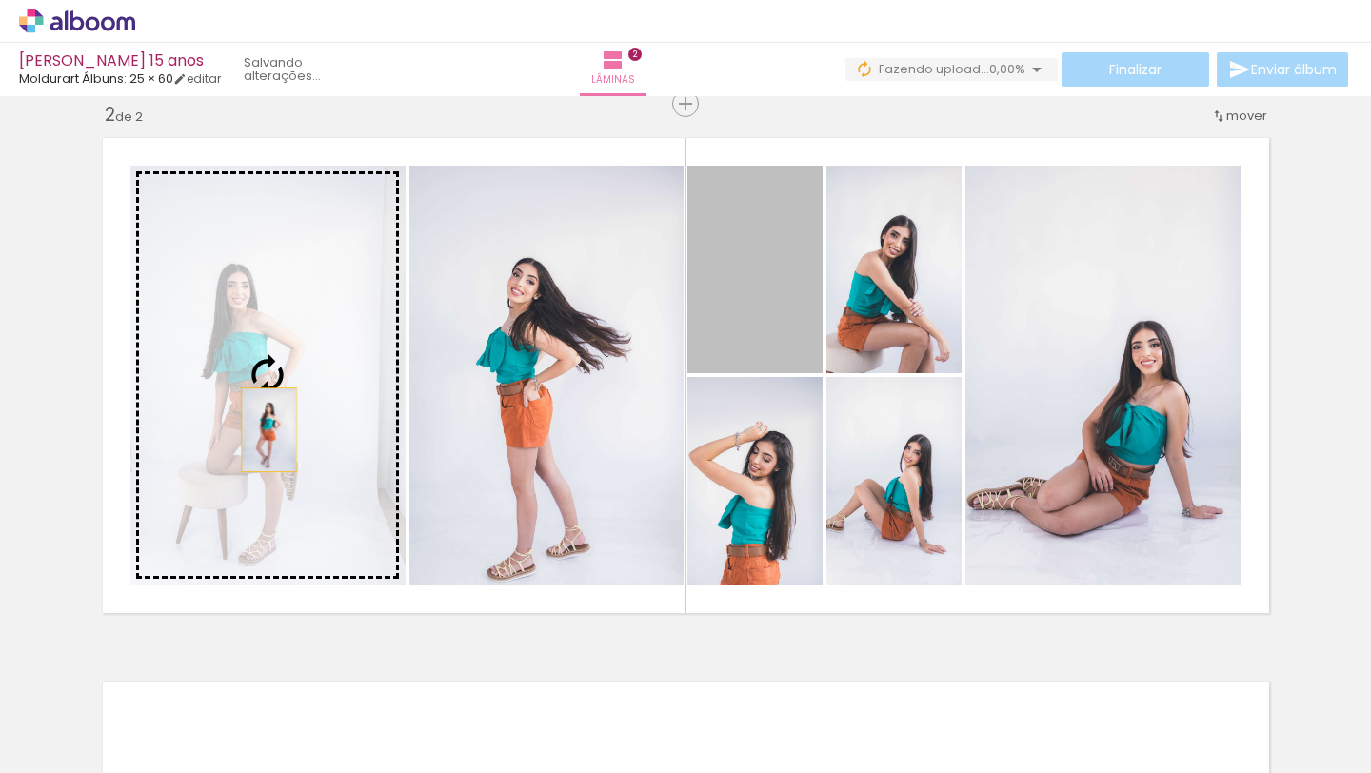
drag, startPoint x: 699, startPoint y: 301, endPoint x: 270, endPoint y: 429, distance: 448.1
click at [0, 0] on slot at bounding box center [0, 0] width 0 height 0
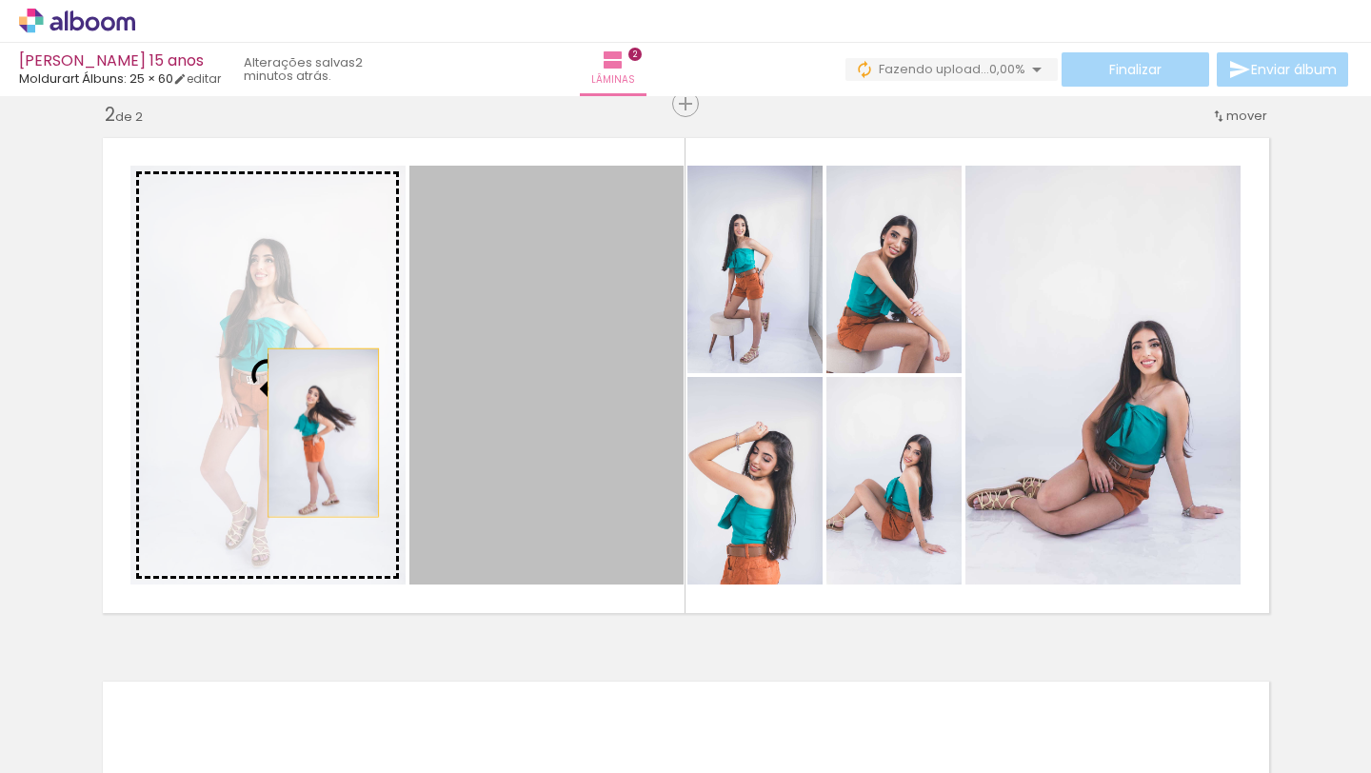
drag, startPoint x: 589, startPoint y: 439, endPoint x: 323, endPoint y: 432, distance: 265.8
click at [0, 0] on slot at bounding box center [0, 0] width 0 height 0
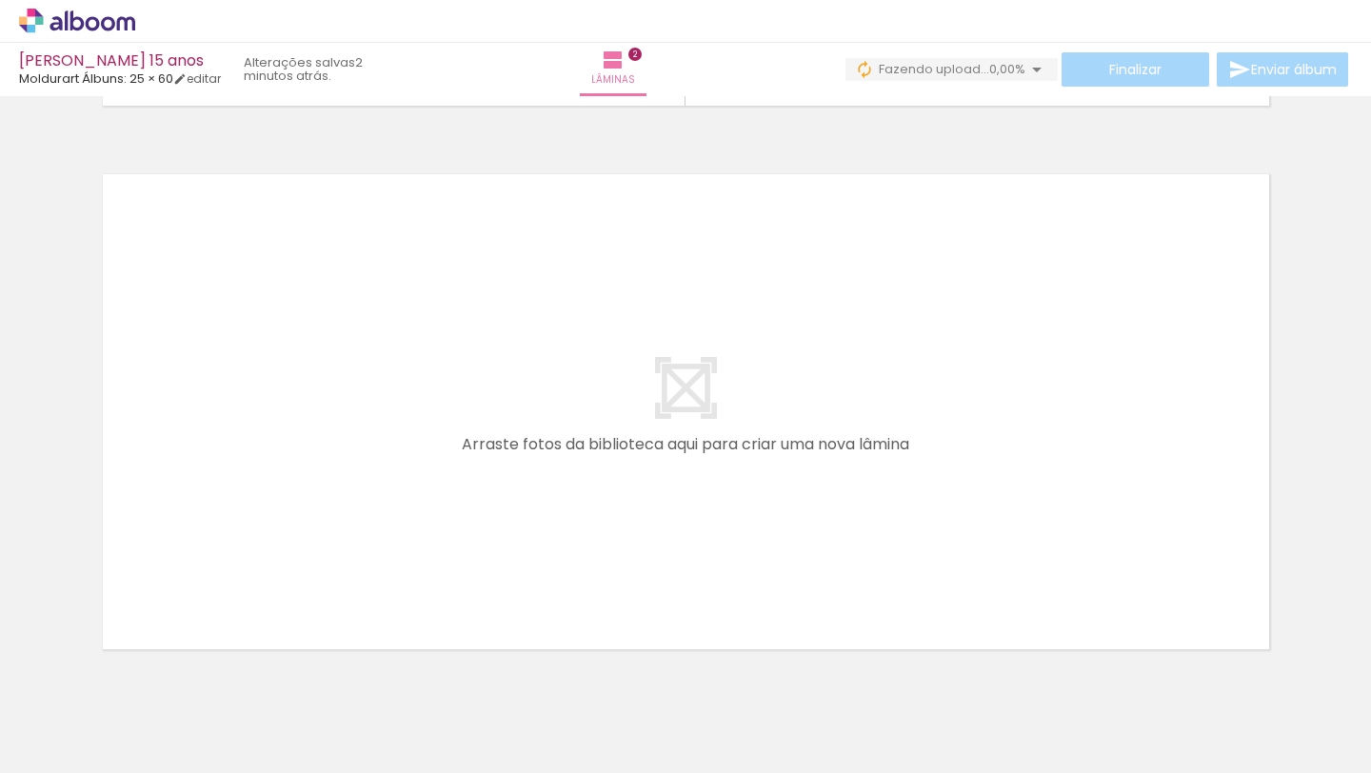
scroll to position [0, 1098]
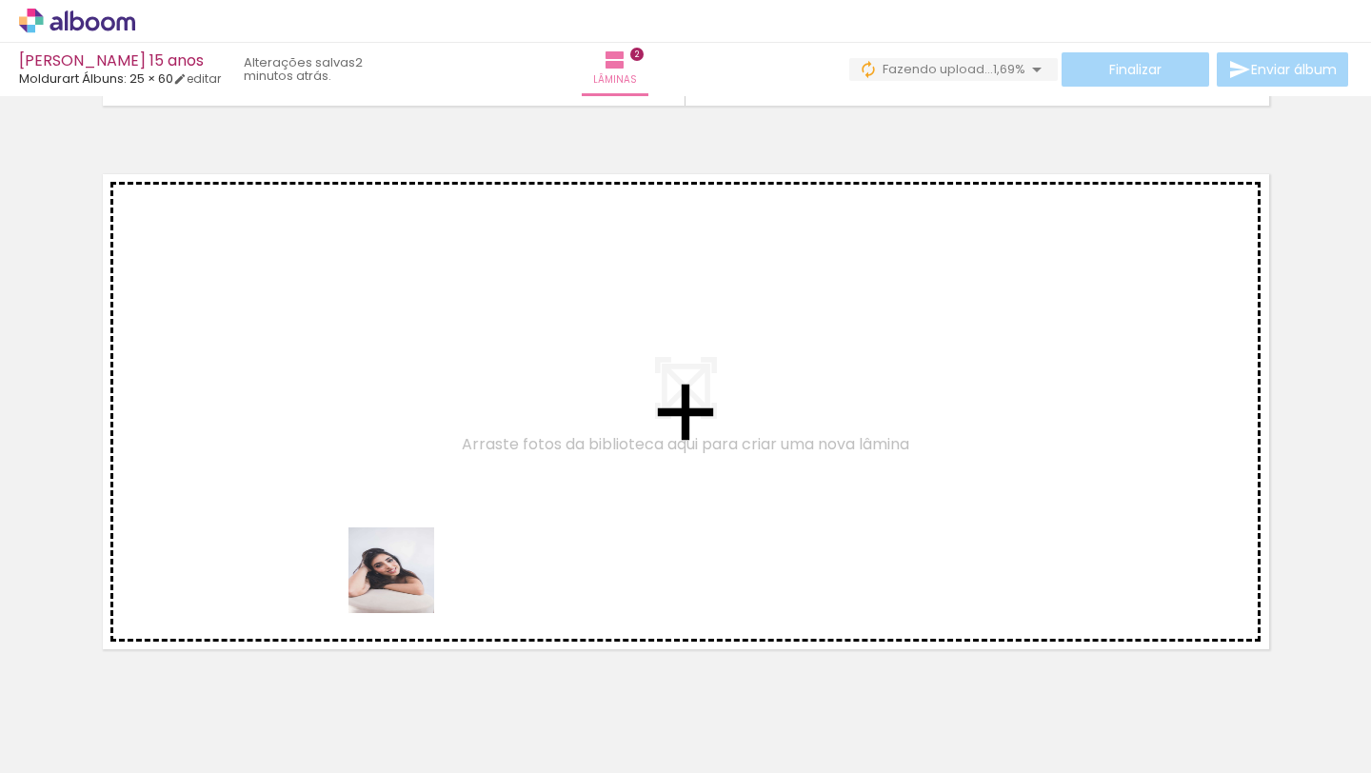
drag, startPoint x: 383, startPoint y: 729, endPoint x: 406, endPoint y: 585, distance: 146.5
click at [406, 585] on quentale-workspace at bounding box center [685, 386] width 1371 height 773
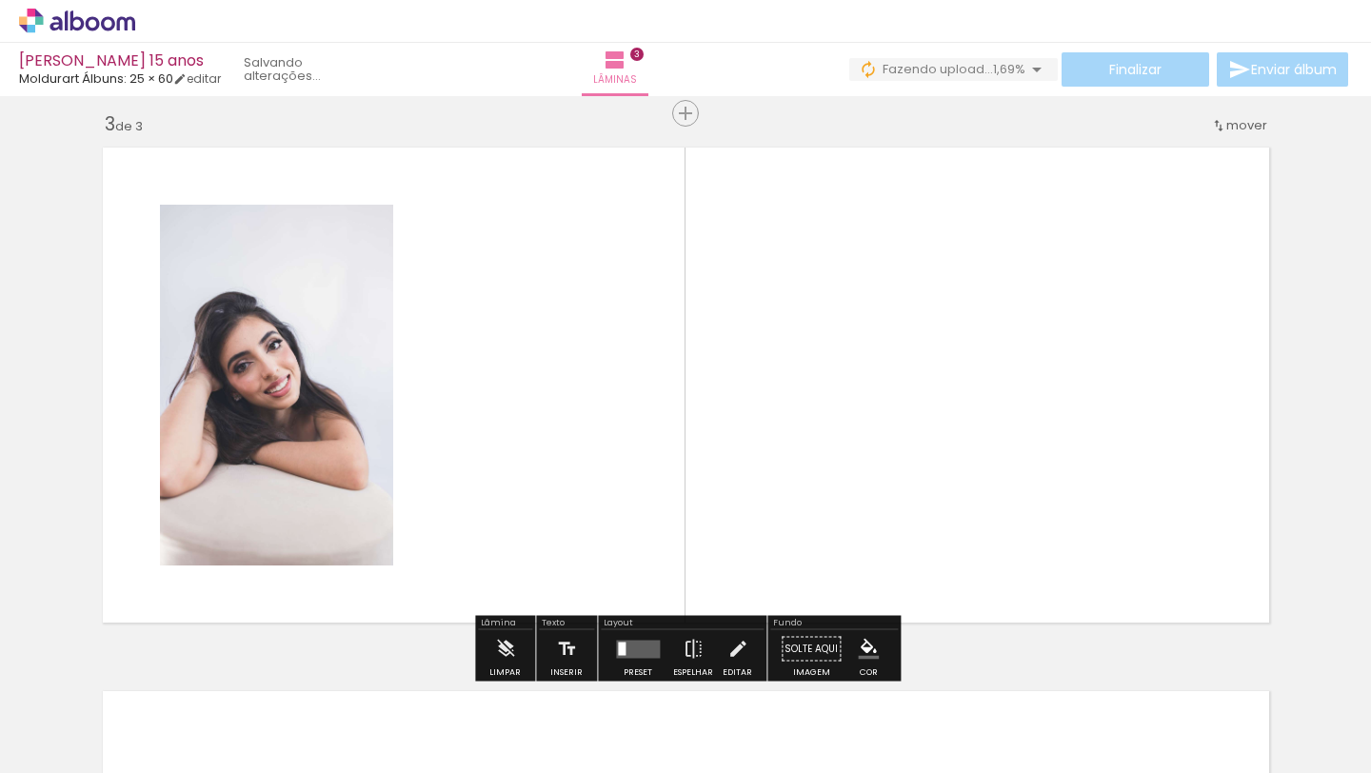
scroll to position [1111, 0]
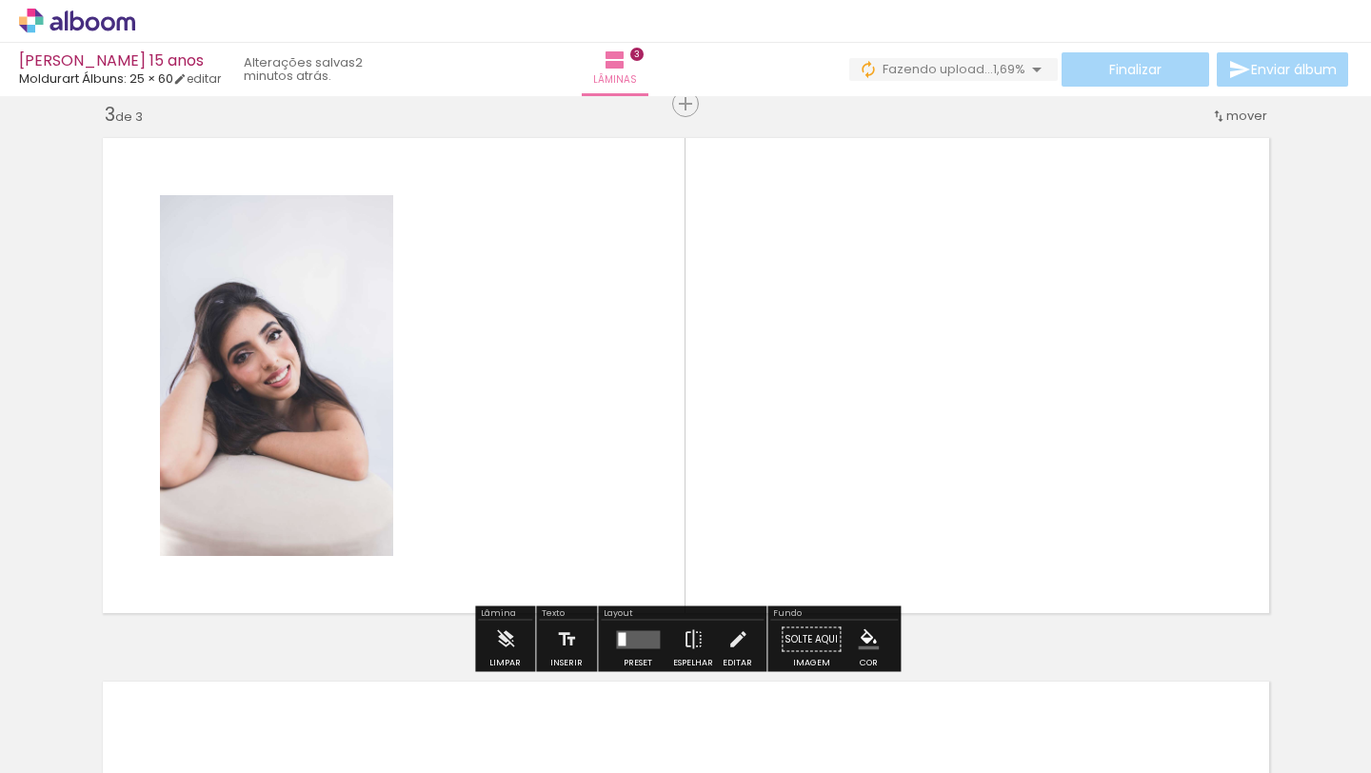
drag, startPoint x: 485, startPoint y: 715, endPoint x: 577, endPoint y: 683, distance: 97.9
click at [536, 568] on quentale-workspace at bounding box center [685, 386] width 1371 height 773
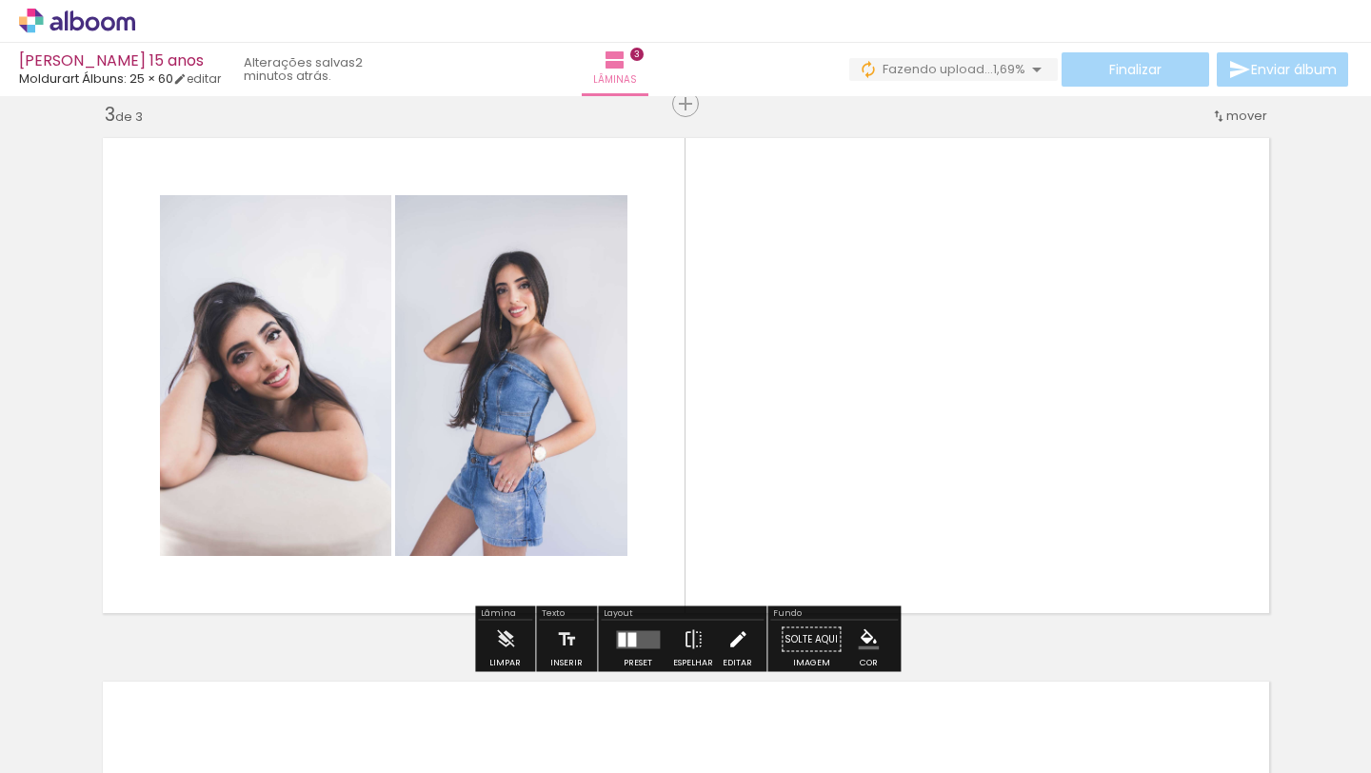
drag, startPoint x: 588, startPoint y: 706, endPoint x: 735, endPoint y: 632, distance: 164.8
click at [741, 561] on quentale-workspace at bounding box center [685, 386] width 1371 height 773
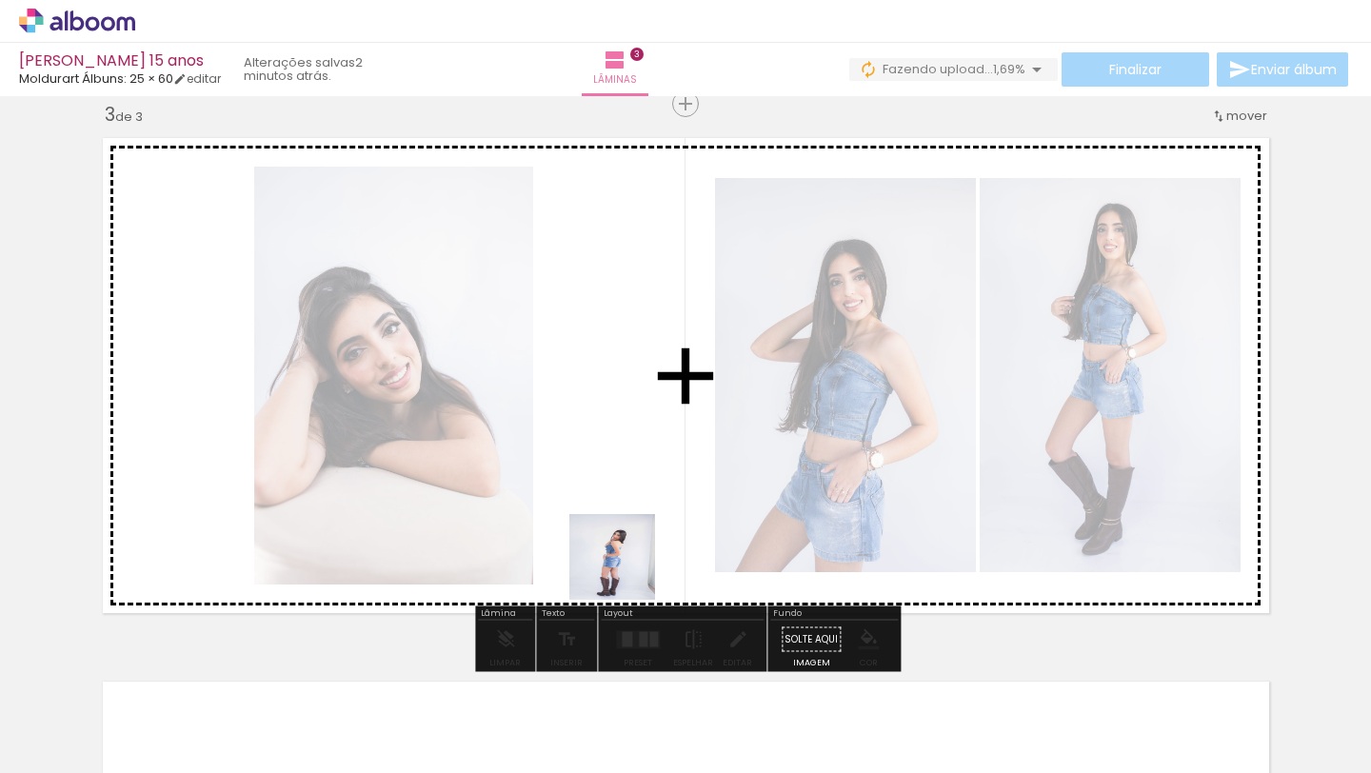
drag, startPoint x: 685, startPoint y: 719, endPoint x: 629, endPoint y: 522, distance: 205.0
click at [629, 522] on quentale-workspace at bounding box center [685, 386] width 1371 height 773
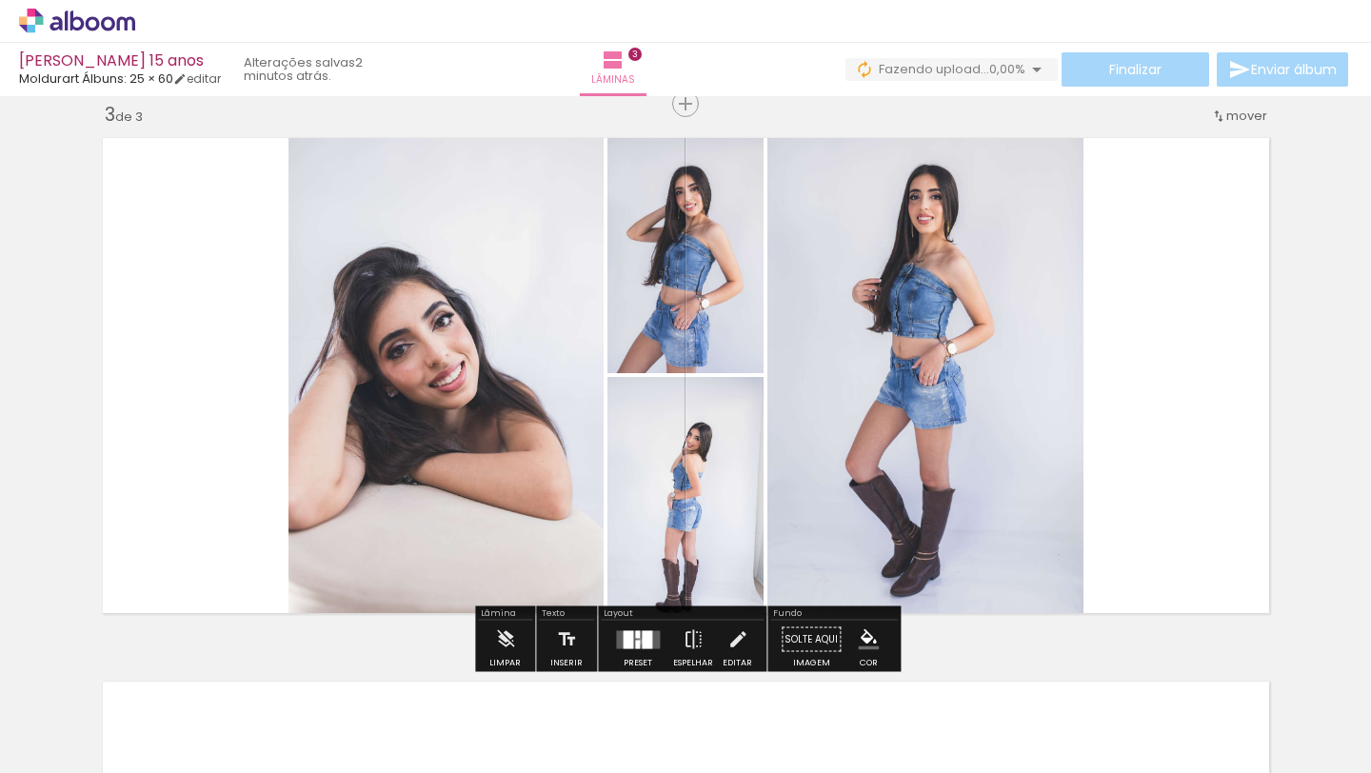
click at [635, 641] on div at bounding box center [637, 644] width 5 height 9
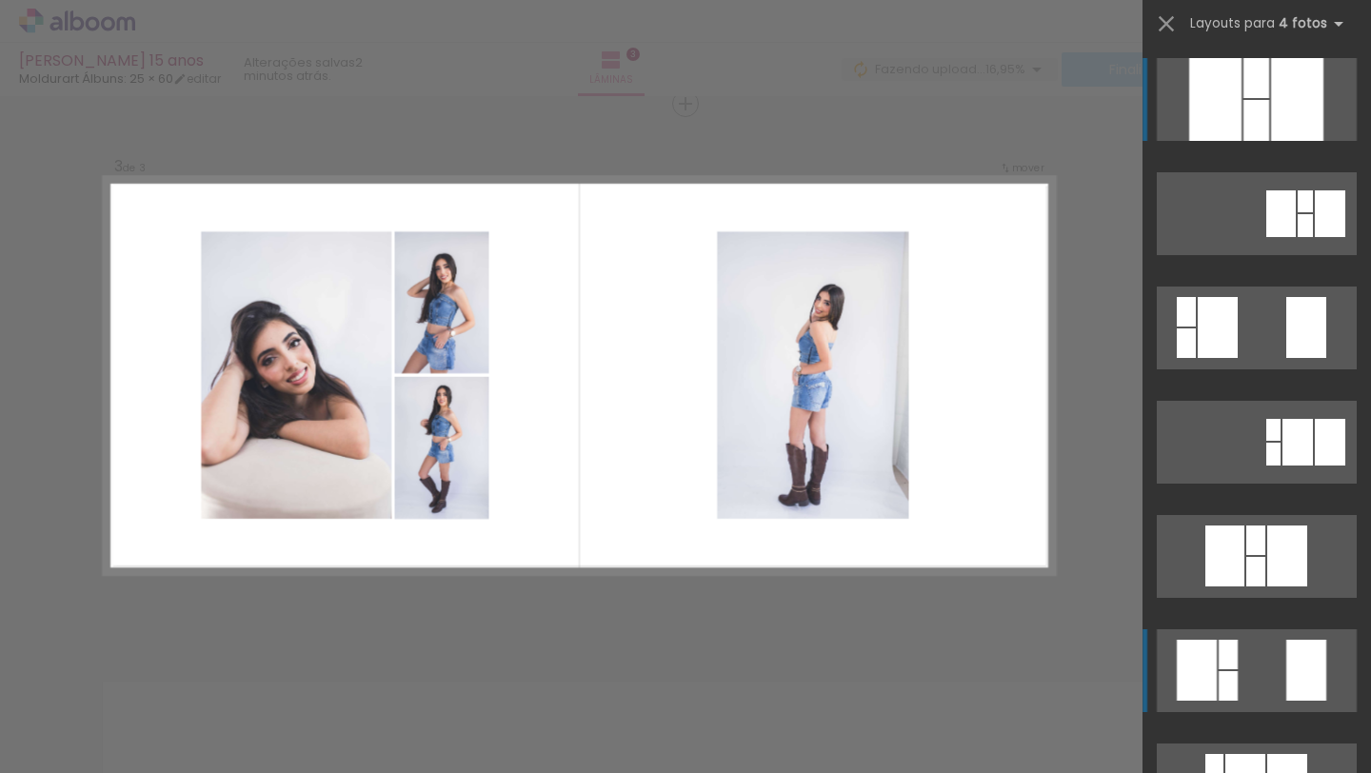
click at [1271, 141] on div at bounding box center [1297, 99] width 52 height 83
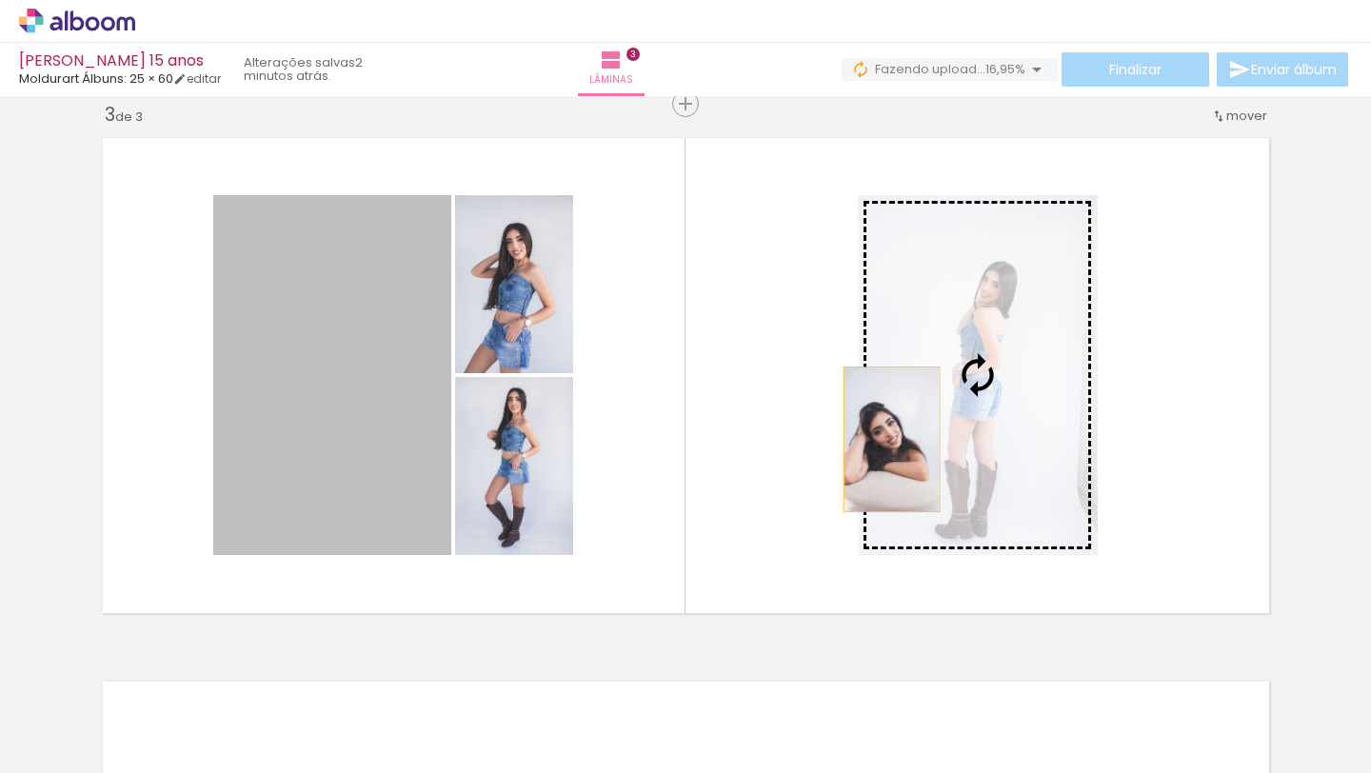
drag, startPoint x: 337, startPoint y: 459, endPoint x: 913, endPoint y: 424, distance: 577.2
click at [0, 0] on slot at bounding box center [0, 0] width 0 height 0
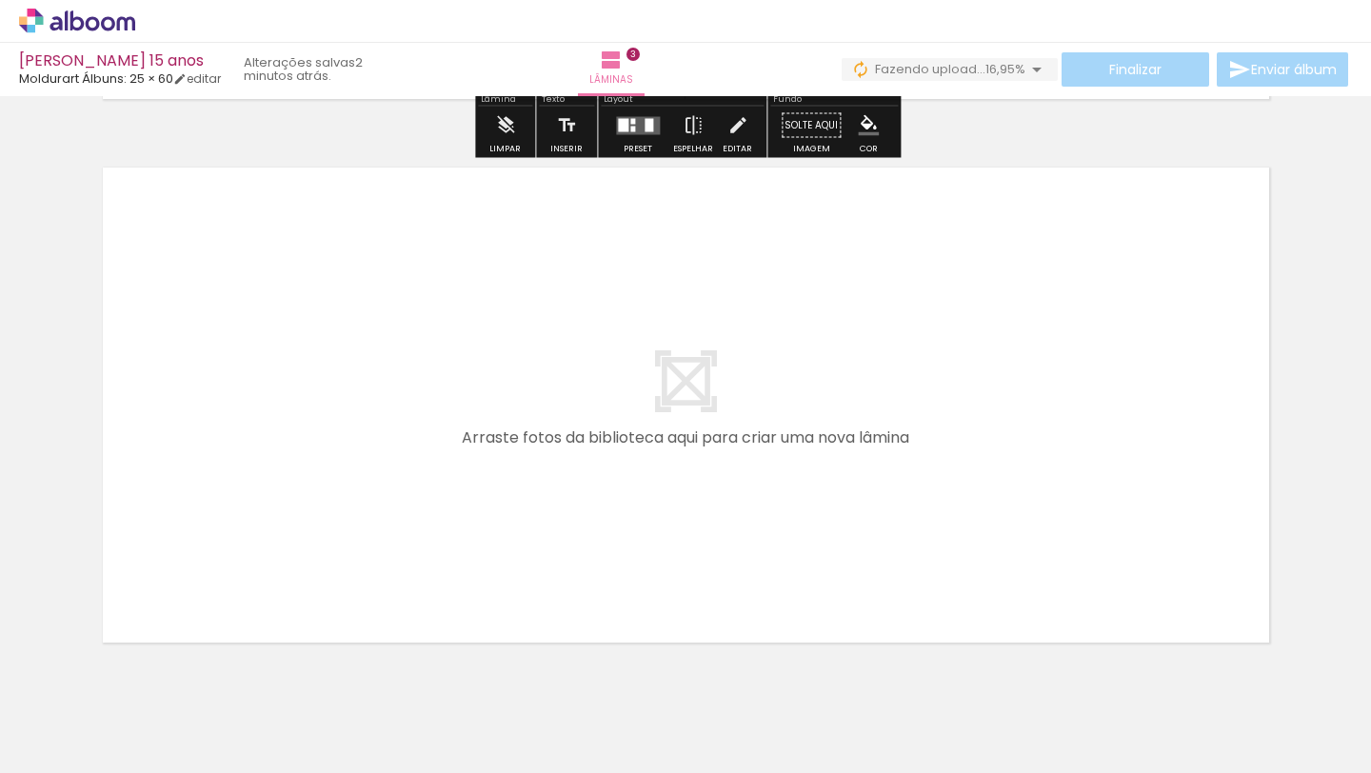
scroll to position [1669, 0]
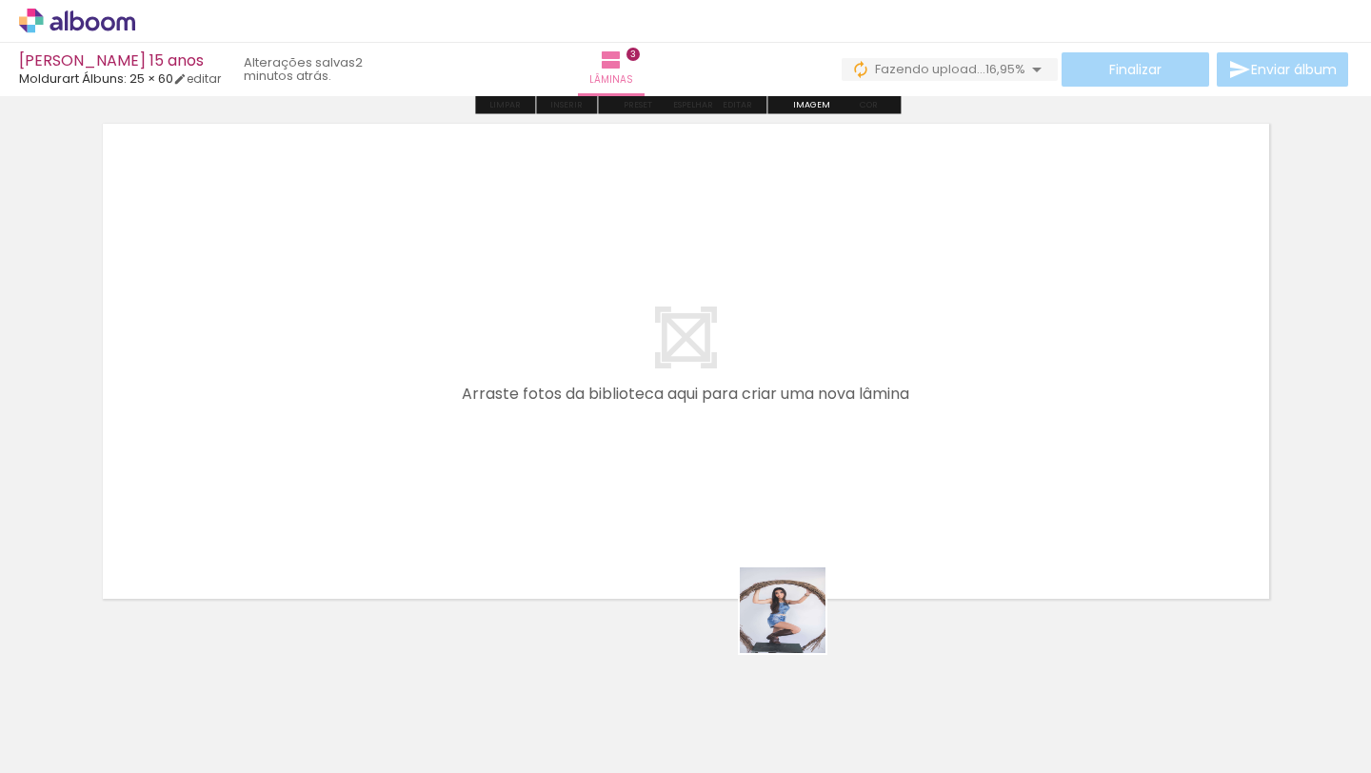
drag, startPoint x: 809, startPoint y: 721, endPoint x: 881, endPoint y: 673, distance: 86.6
click at [781, 551] on quentale-workspace at bounding box center [685, 386] width 1371 height 773
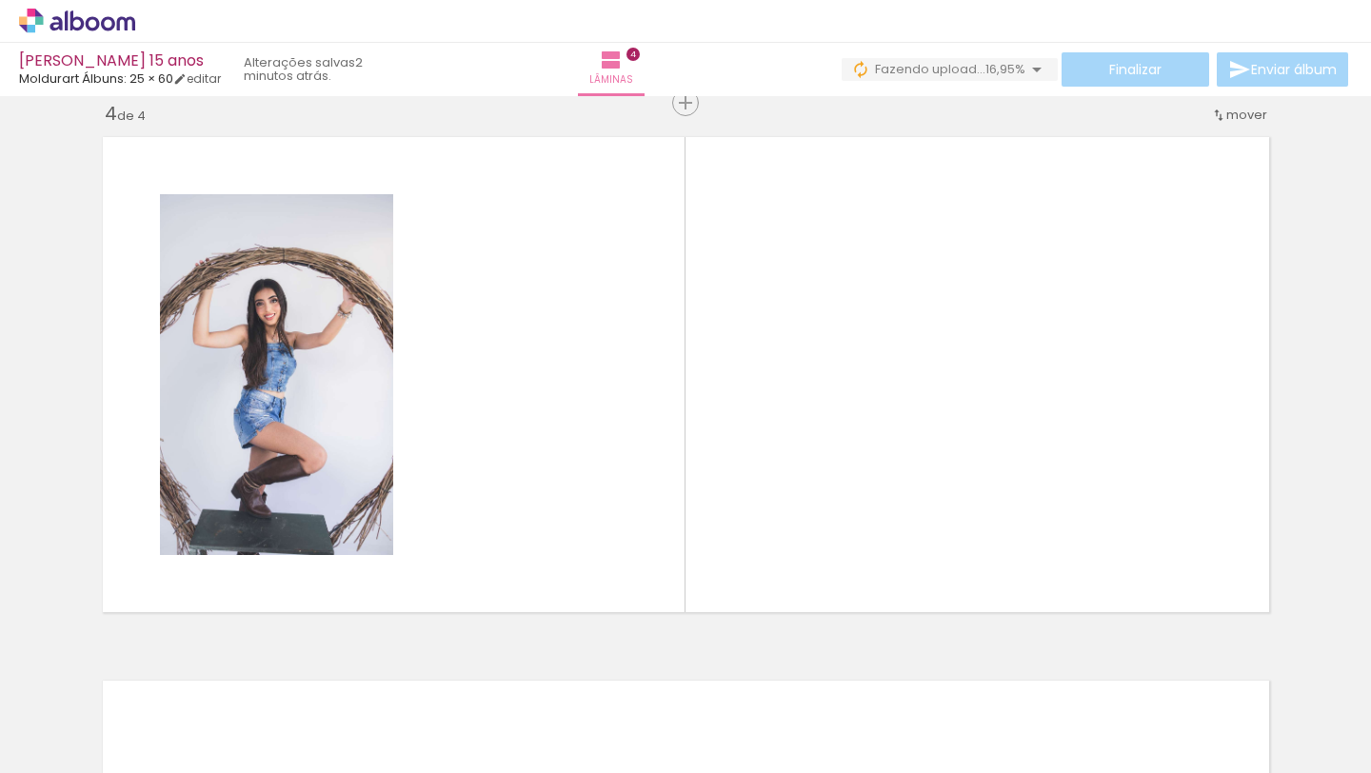
scroll to position [1655, 0]
drag, startPoint x: 901, startPoint y: 709, endPoint x: 905, endPoint y: 581, distance: 128.6
click at [891, 556] on quentale-workspace at bounding box center [685, 386] width 1371 height 773
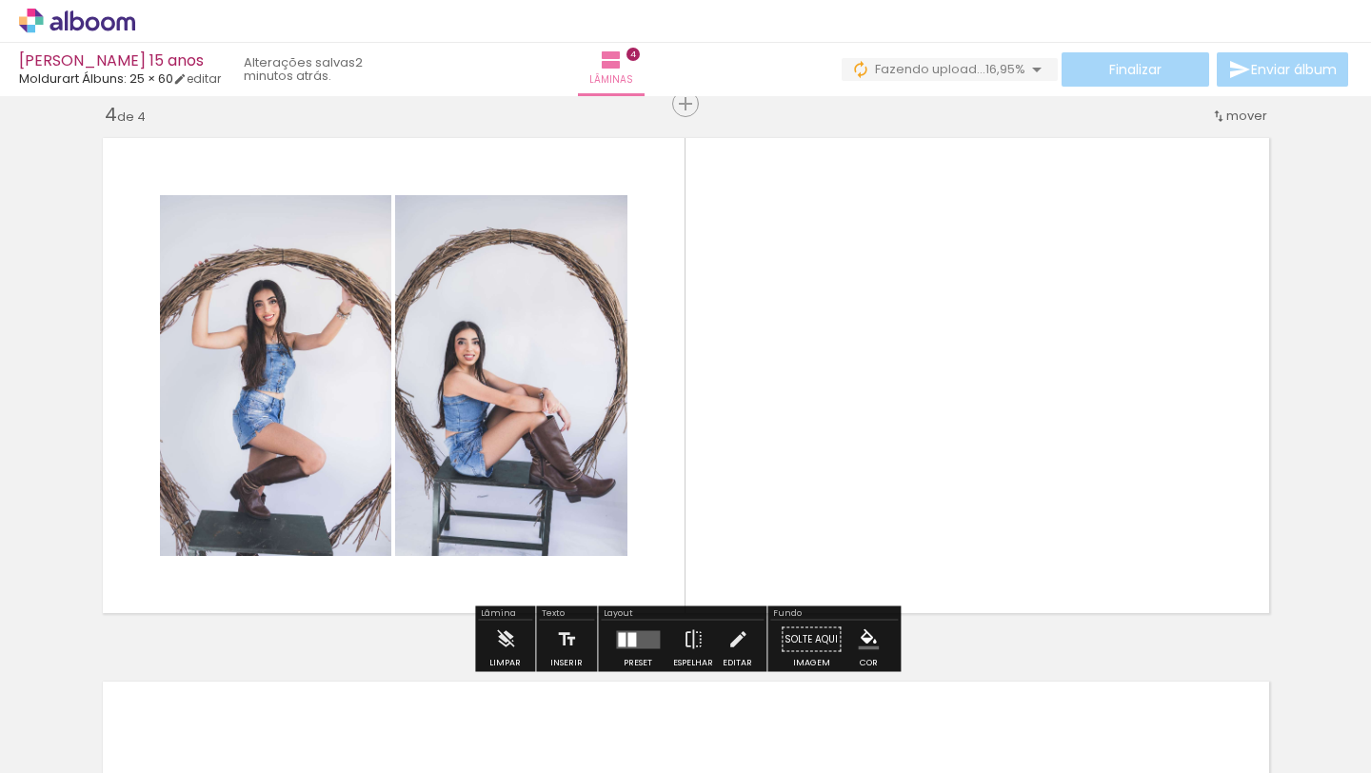
drag, startPoint x: 1036, startPoint y: 704, endPoint x: 1071, endPoint y: 620, distance: 90.9
click at [1028, 528] on quentale-workspace at bounding box center [685, 386] width 1371 height 773
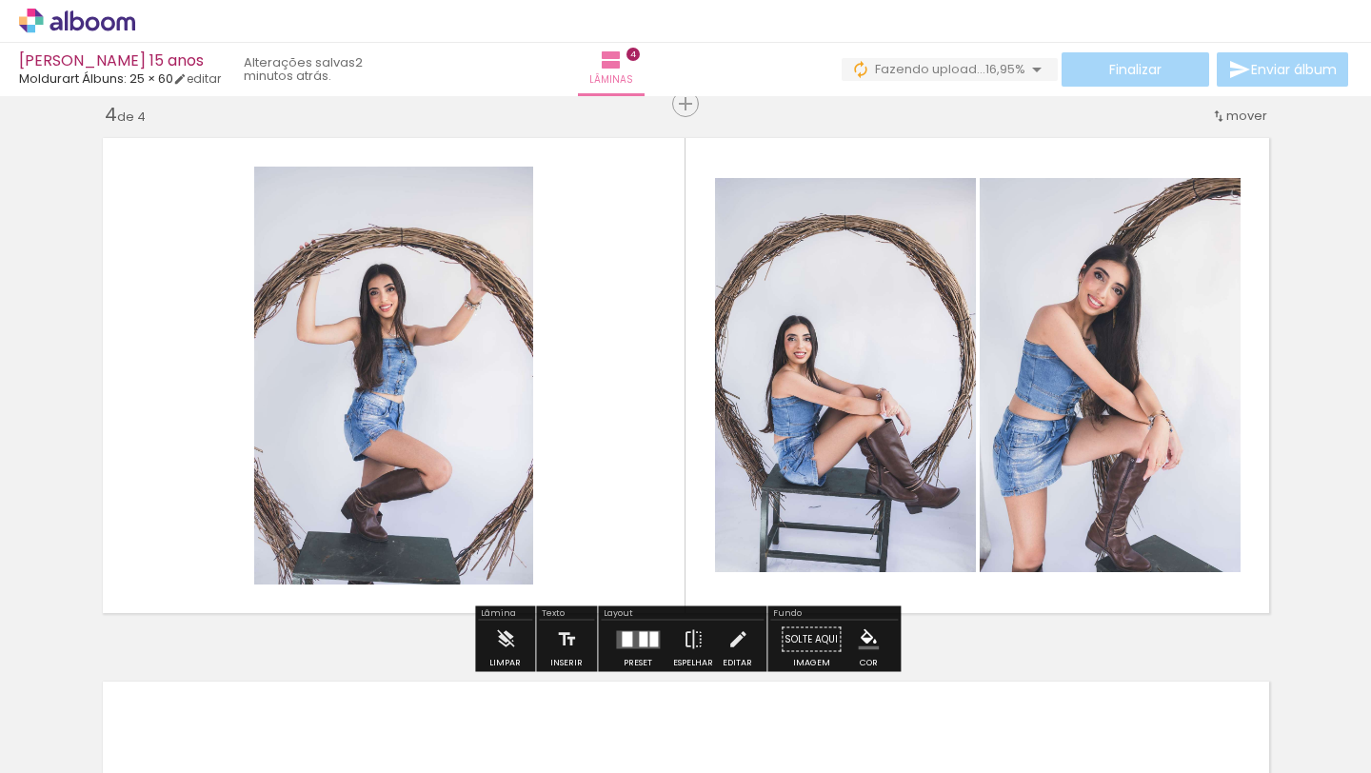
drag, startPoint x: 1122, startPoint y: 701, endPoint x: 880, endPoint y: 481, distance: 327.0
click at [884, 484] on quentale-workspace at bounding box center [685, 386] width 1371 height 773
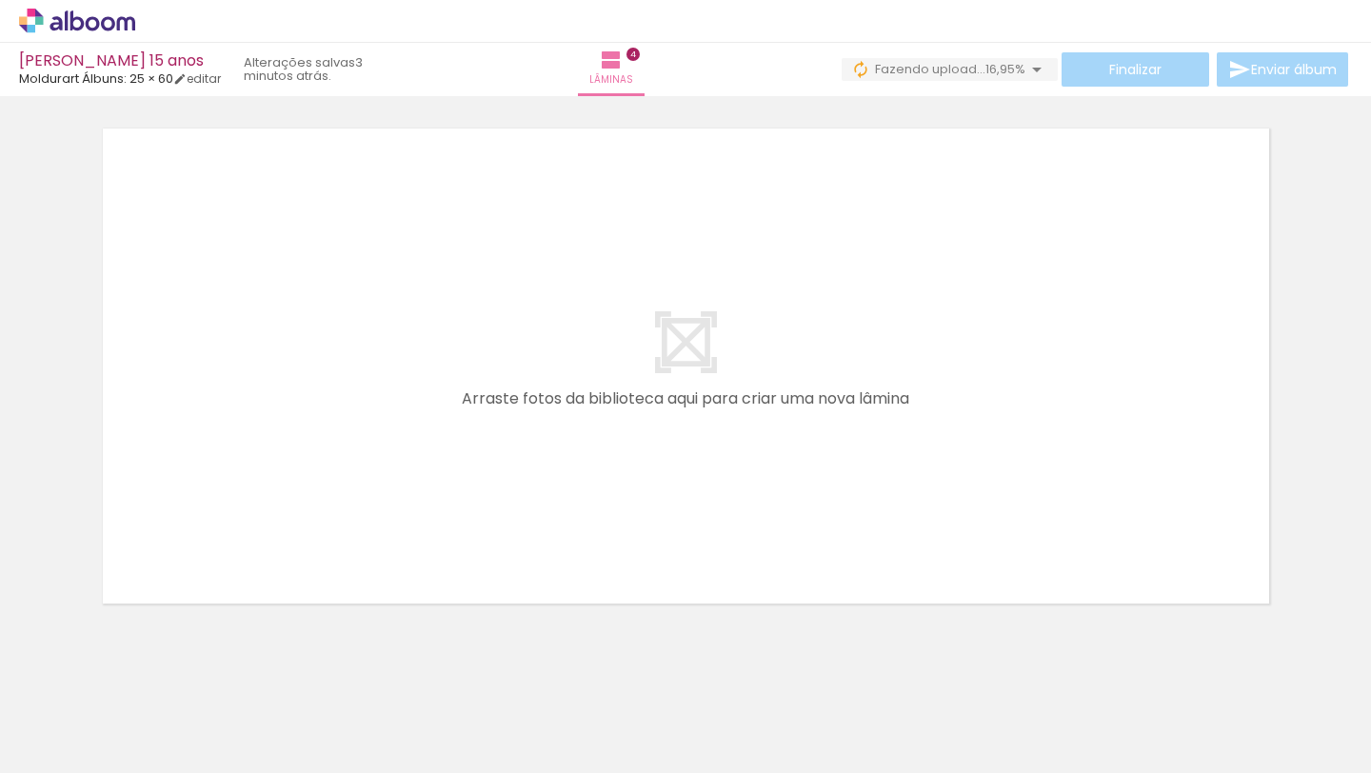
scroll to position [0, 2018]
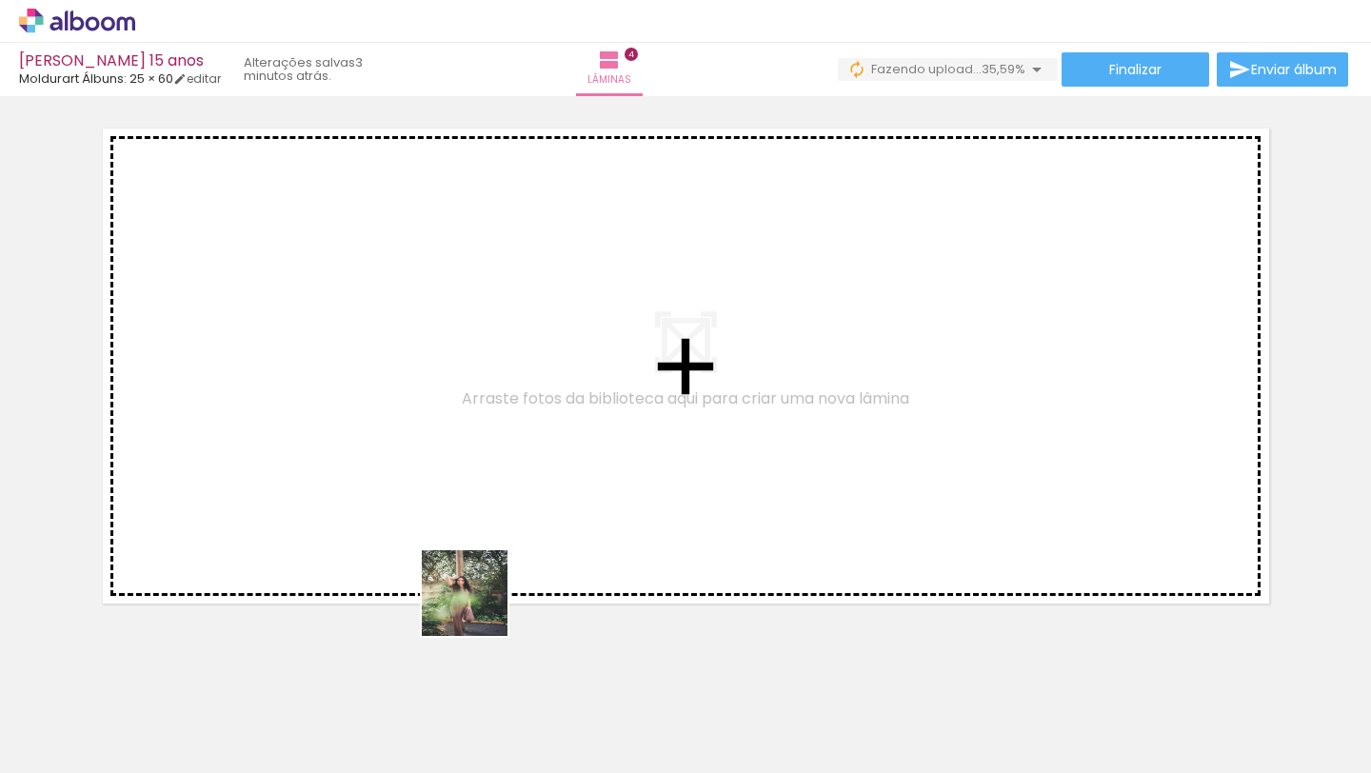
drag, startPoint x: 504, startPoint y: 717, endPoint x: 509, endPoint y: 600, distance: 117.2
click at [472, 548] on quentale-workspace at bounding box center [685, 386] width 1371 height 773
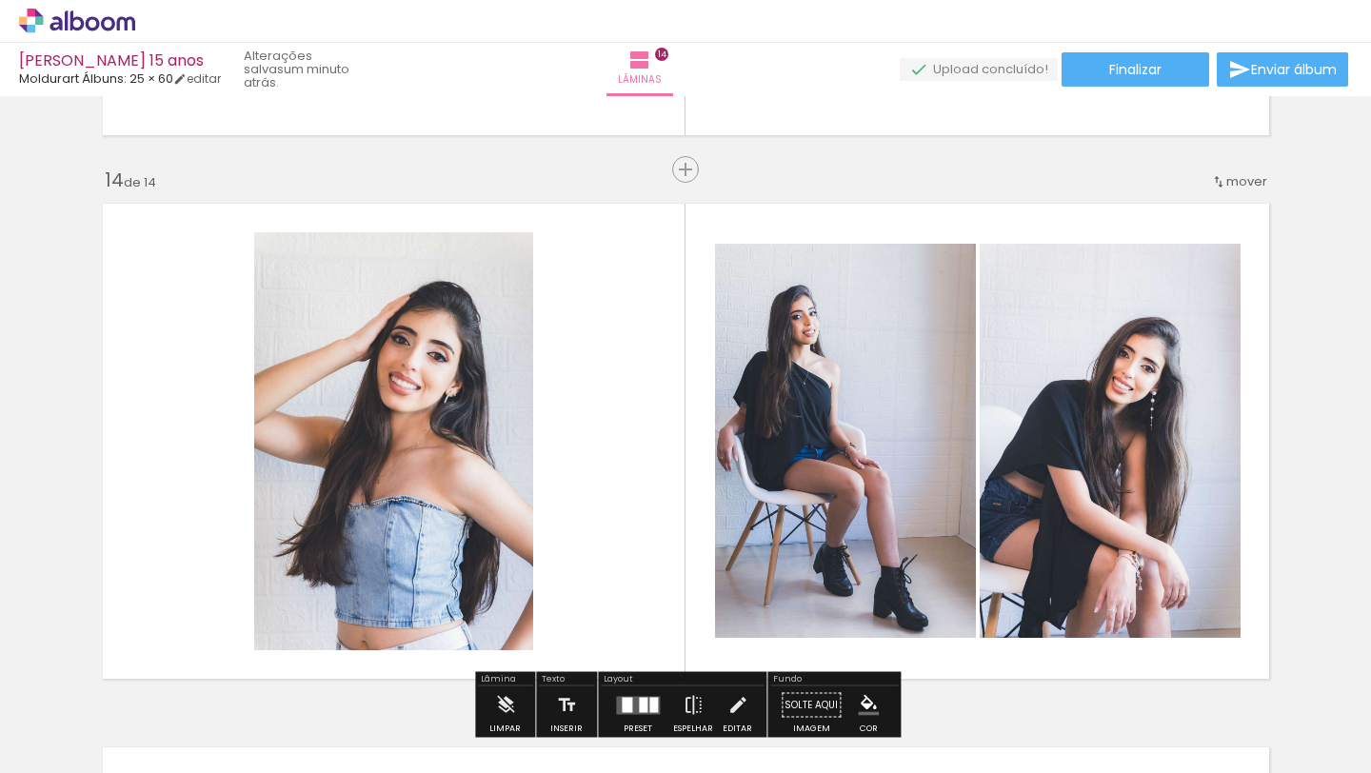
scroll to position [7023, 0]
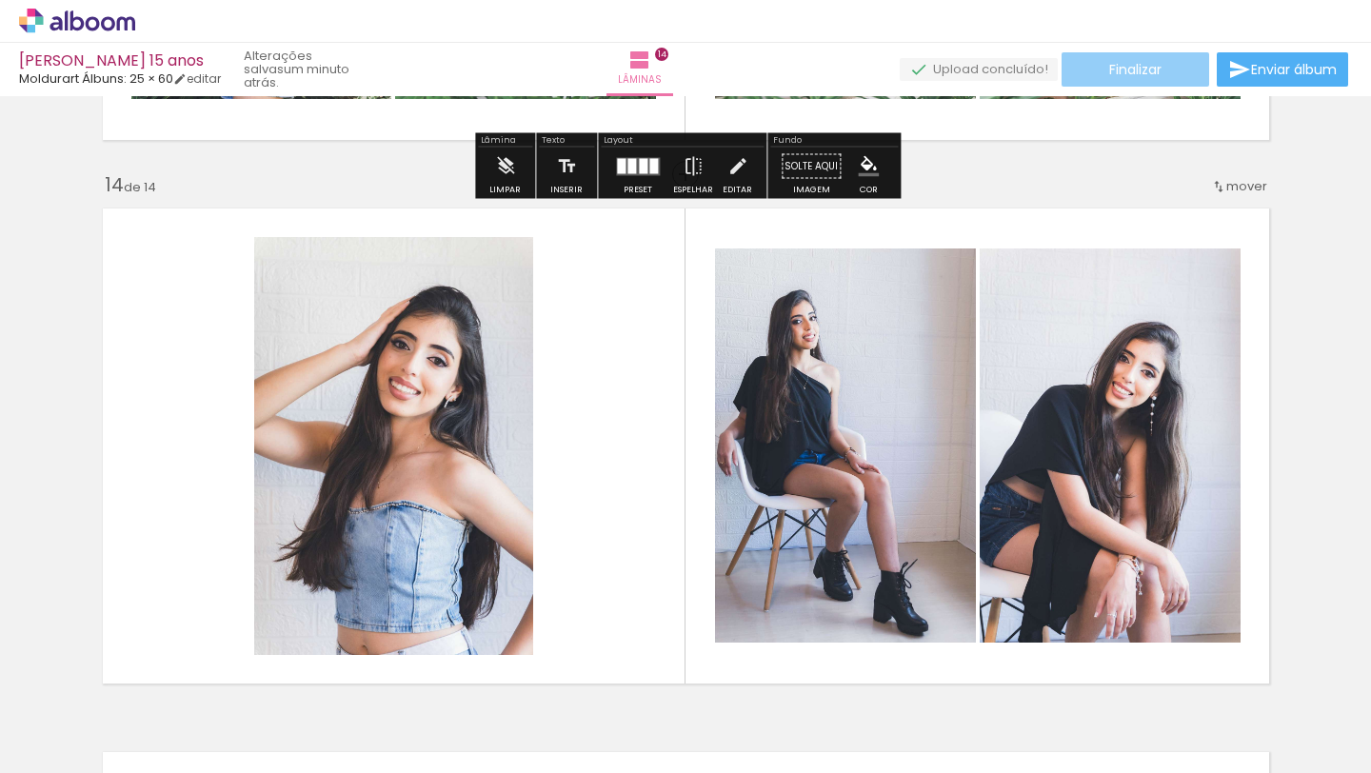
click at [1159, 63] on paper-button "Finalizar" at bounding box center [1136, 69] width 148 height 34
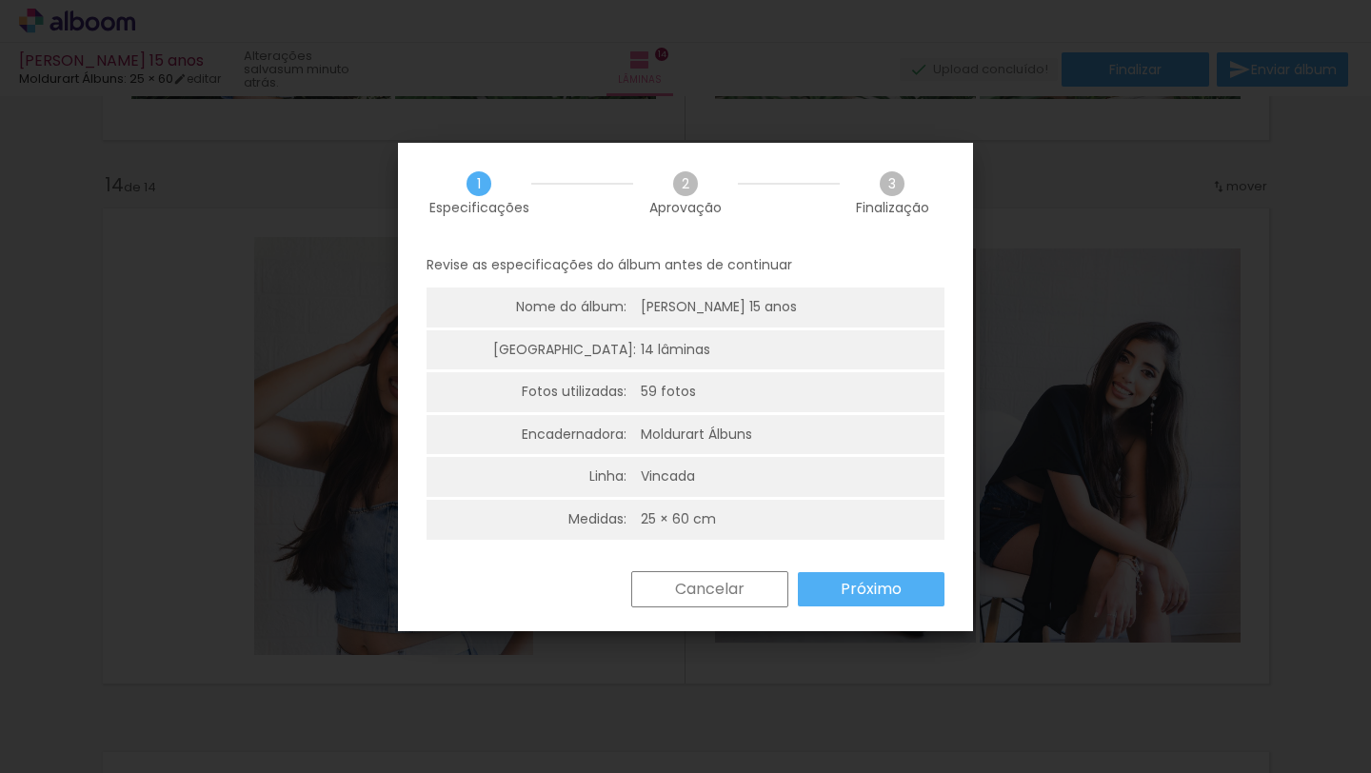
click at [0, 0] on slot "Próximo" at bounding box center [0, 0] width 0 height 0
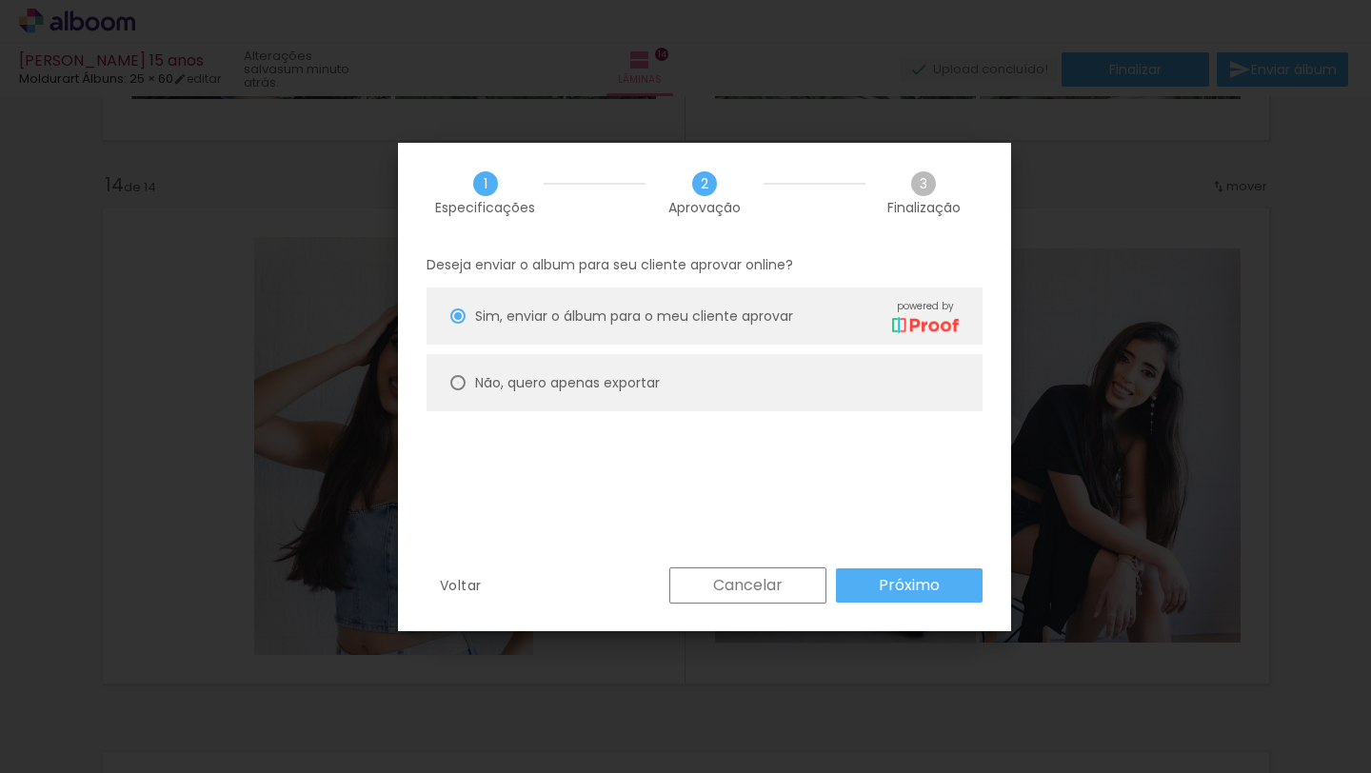
click at [454, 324] on div at bounding box center [457, 316] width 15 height 15
type paper-radio-button "on"
click at [0, 0] on slot "Próximo" at bounding box center [0, 0] width 0 height 0
type input "Alta, 300 DPI"
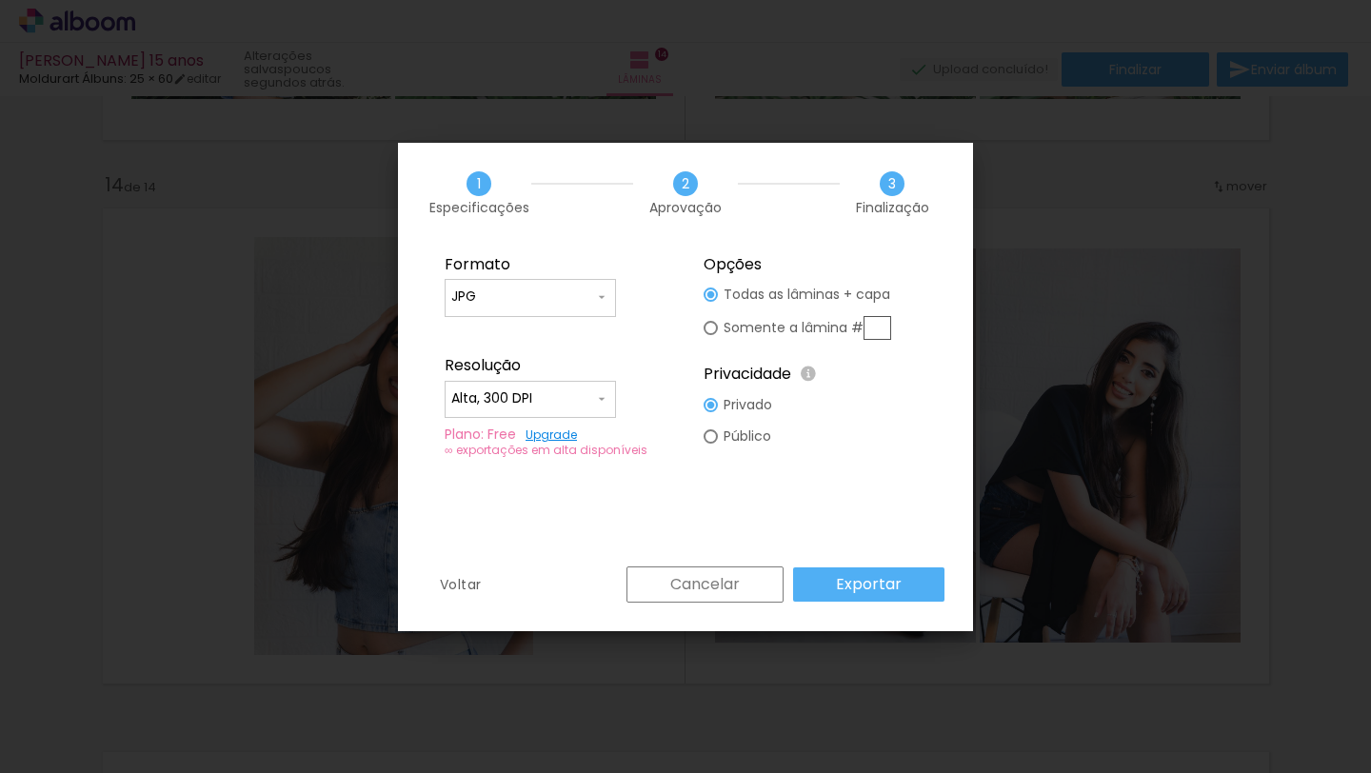
click at [914, 577] on paper-button "Exportar" at bounding box center [868, 585] width 151 height 34
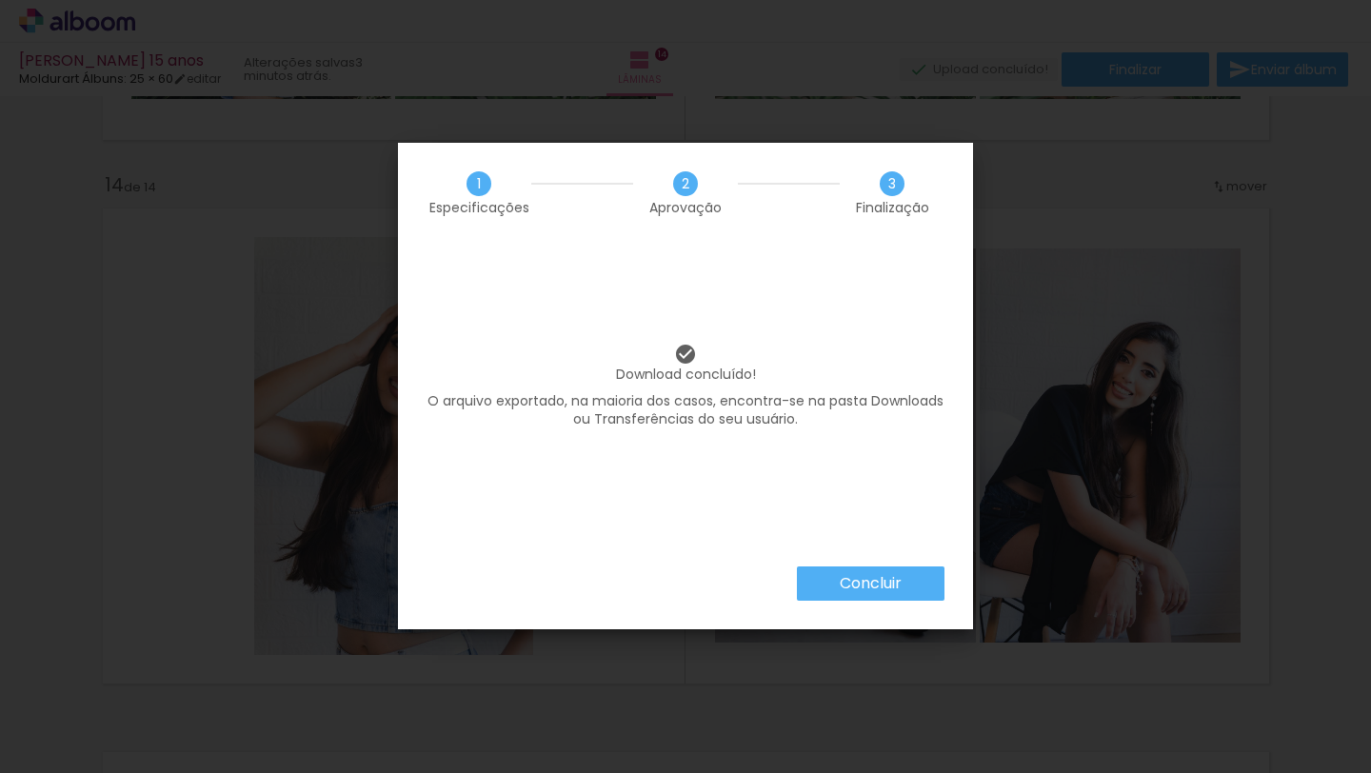
click at [918, 577] on paper-button "Concluir" at bounding box center [871, 584] width 148 height 34
